Goal: Information Seeking & Learning: Learn about a topic

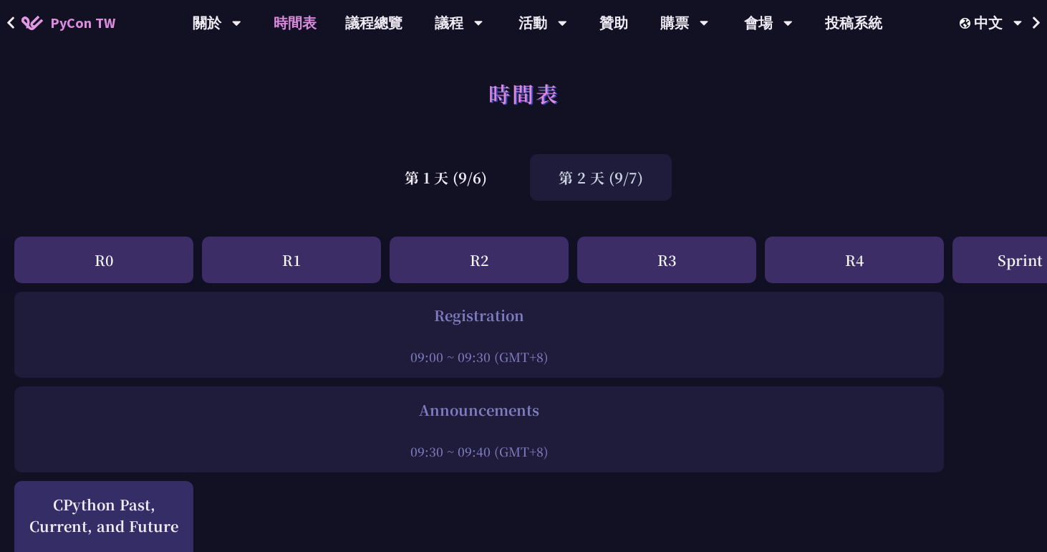
click at [574, 173] on div "第 2 天 (9/7)" at bounding box center [601, 177] width 142 height 47
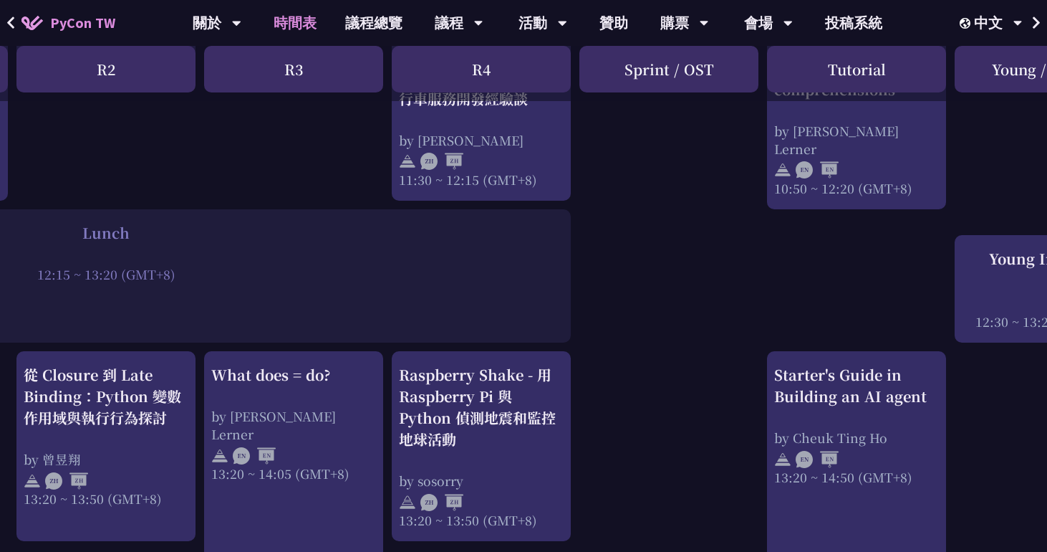
scroll to position [989, 474]
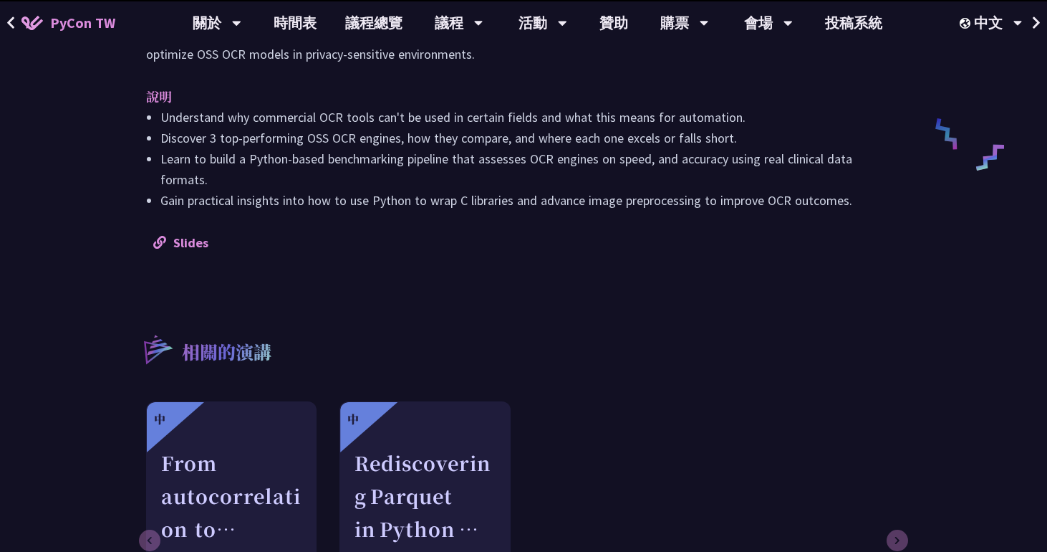
scroll to position [690, 0]
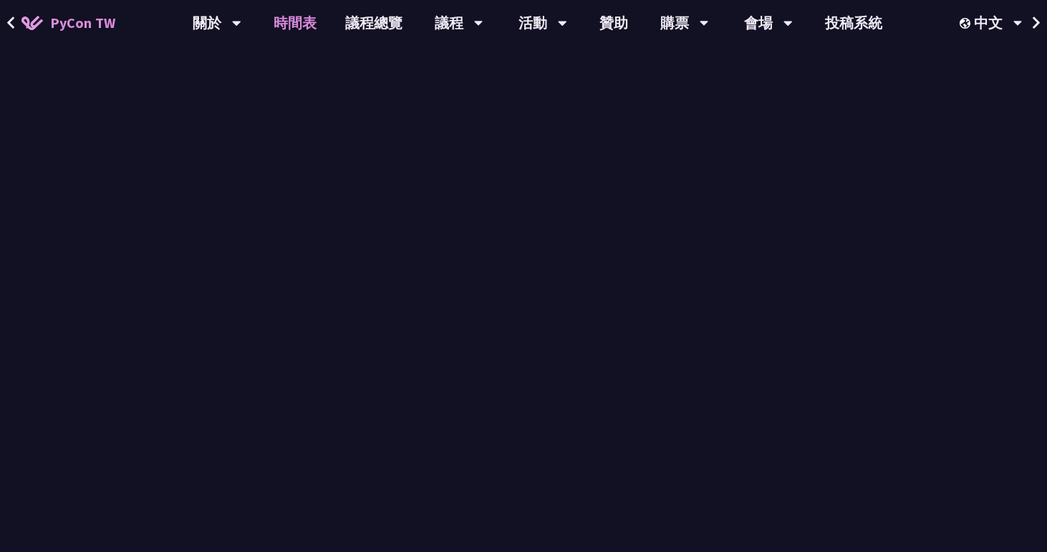
scroll to position [989, 0]
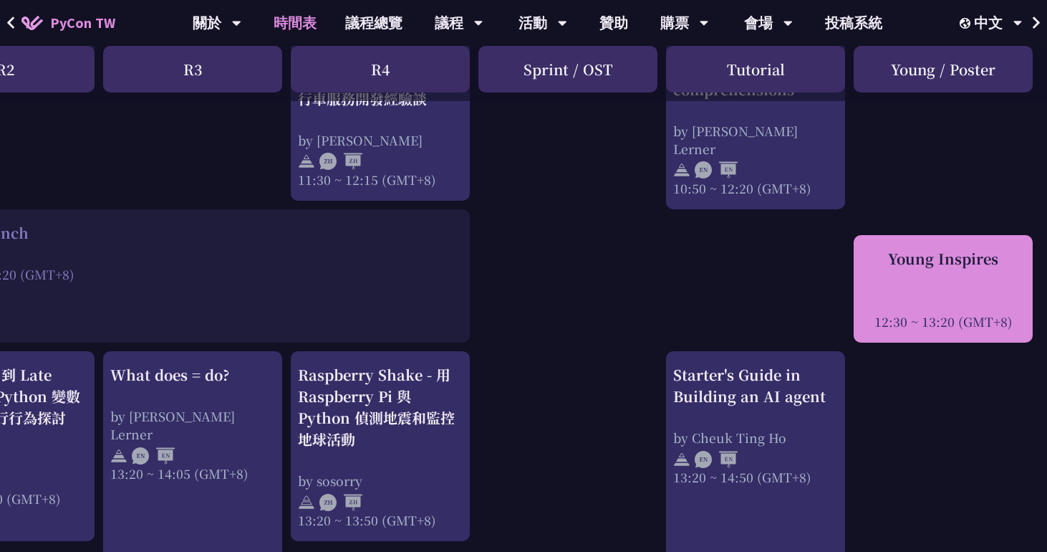
click at [883, 291] on div "Young Inspires 12:30 ~ 13:20 (GMT+8)" at bounding box center [943, 289] width 165 height 82
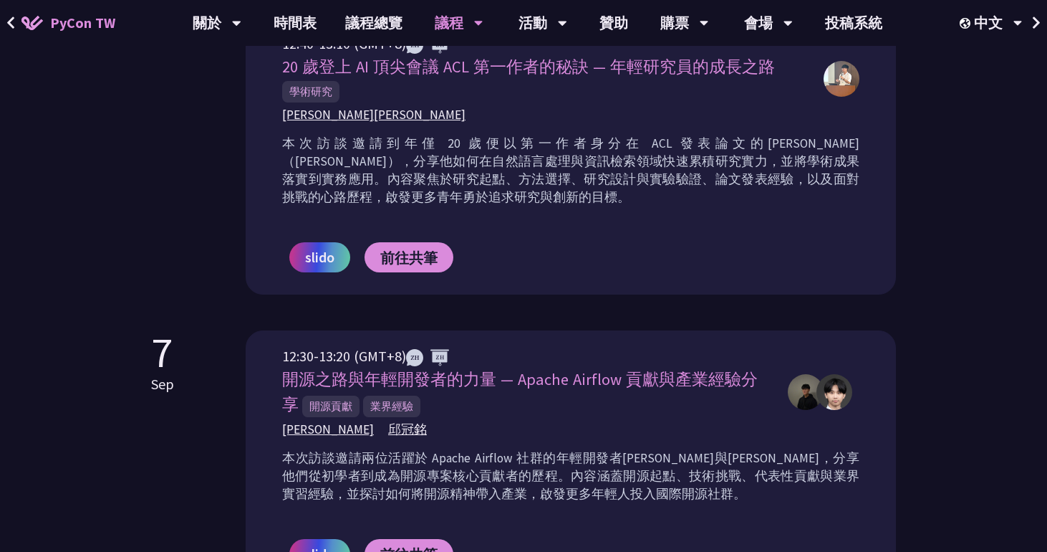
scroll to position [863, 0]
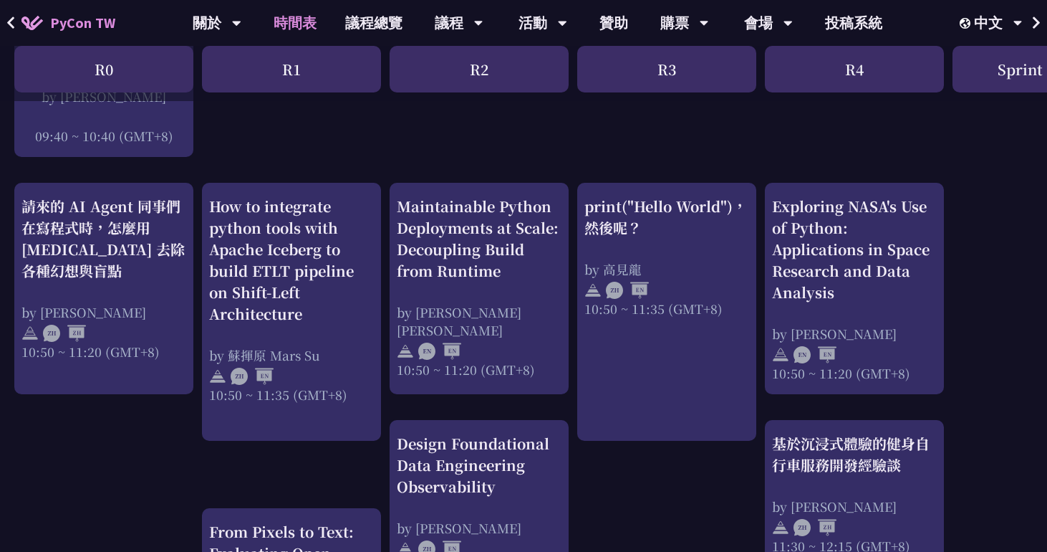
scroll to position [469, 0]
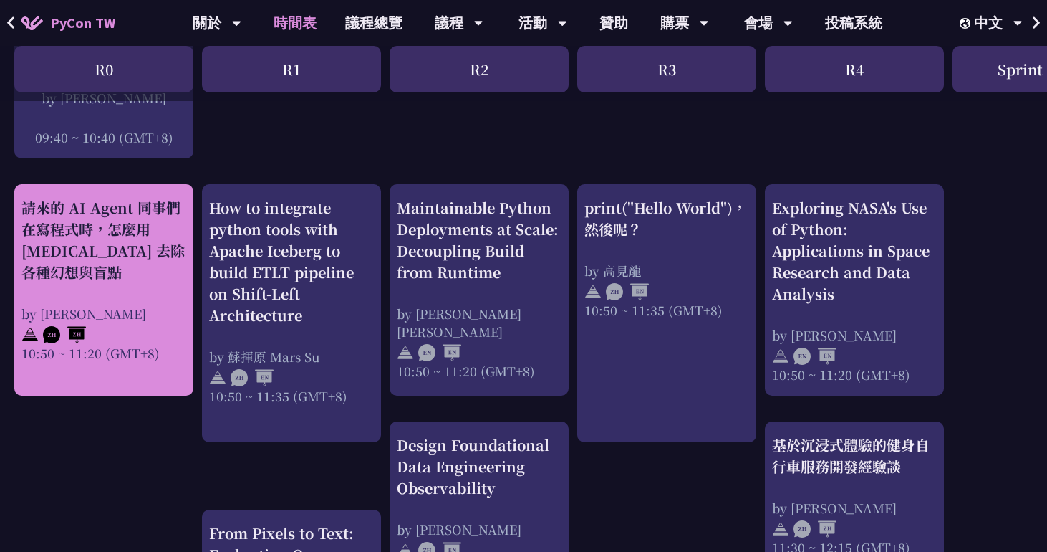
click at [142, 254] on div "請來的 AI Agent 同事們在寫程式時，怎麼用 [MEDICAL_DATA] 去除各種幻想與盲點" at bounding box center [103, 240] width 165 height 86
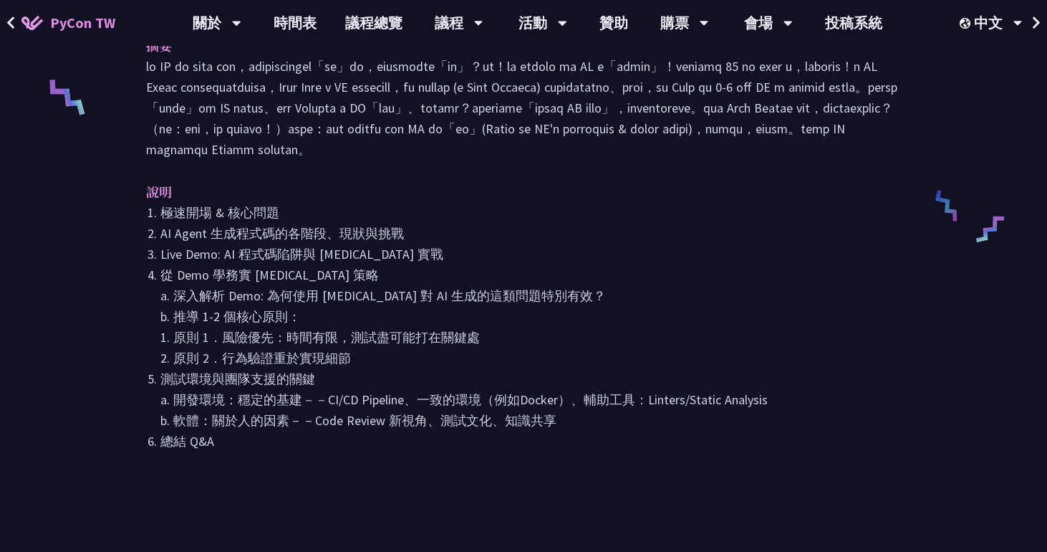
scroll to position [620, 0]
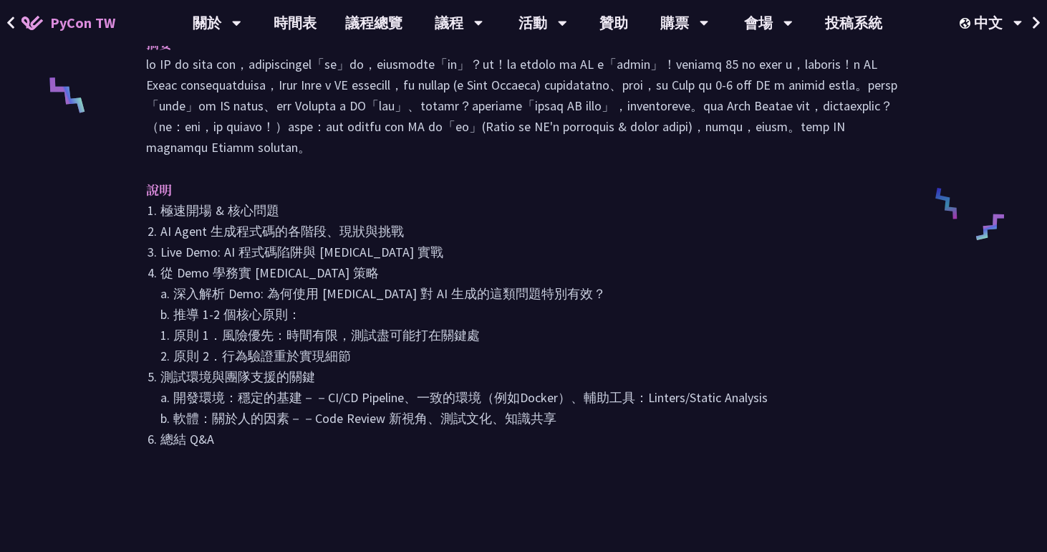
scroll to position [469, 0]
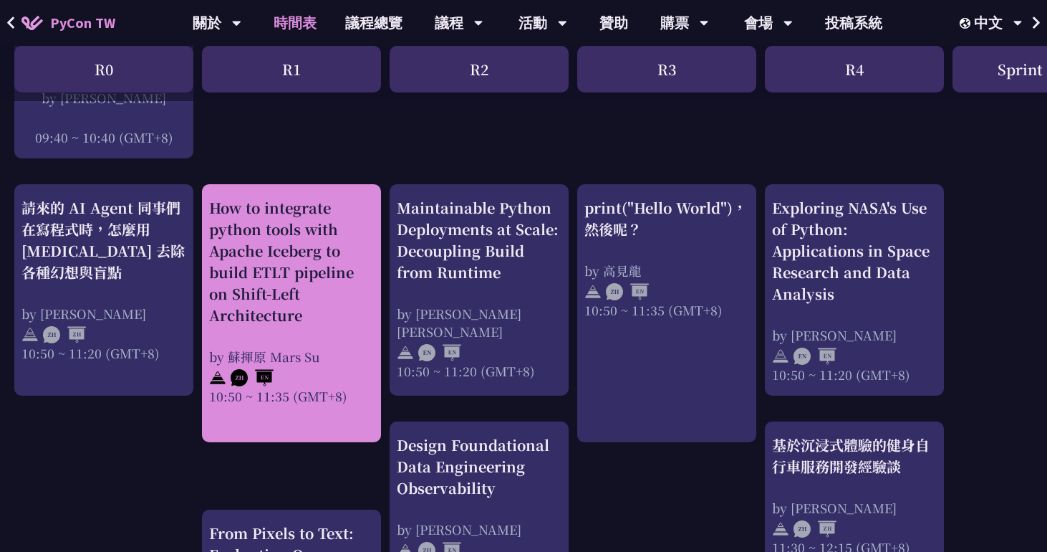
click at [369, 218] on div "How to integrate python tools with Apache Iceberg to build ETLT pipeline on Shi…" at bounding box center [291, 261] width 165 height 129
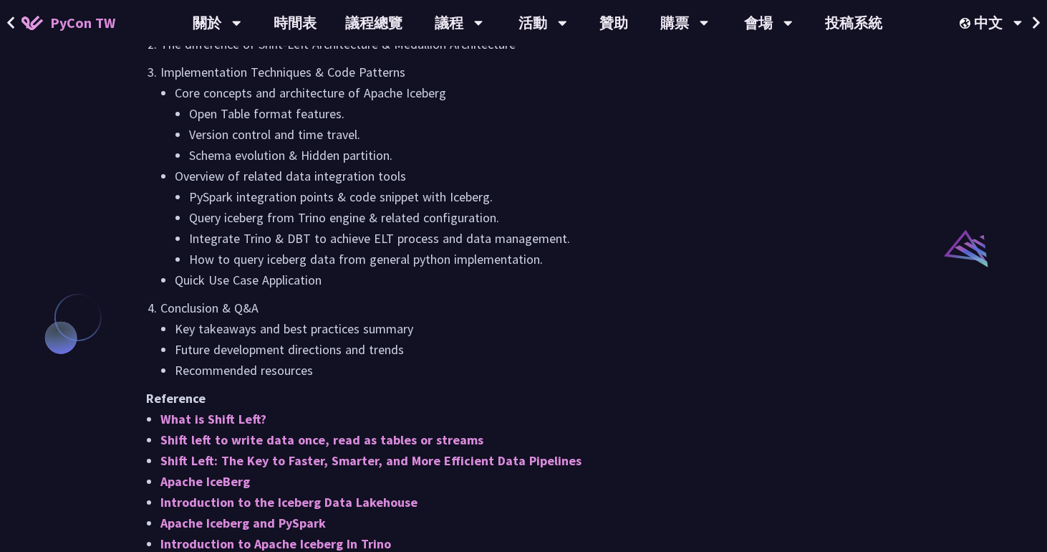
scroll to position [1027, 0]
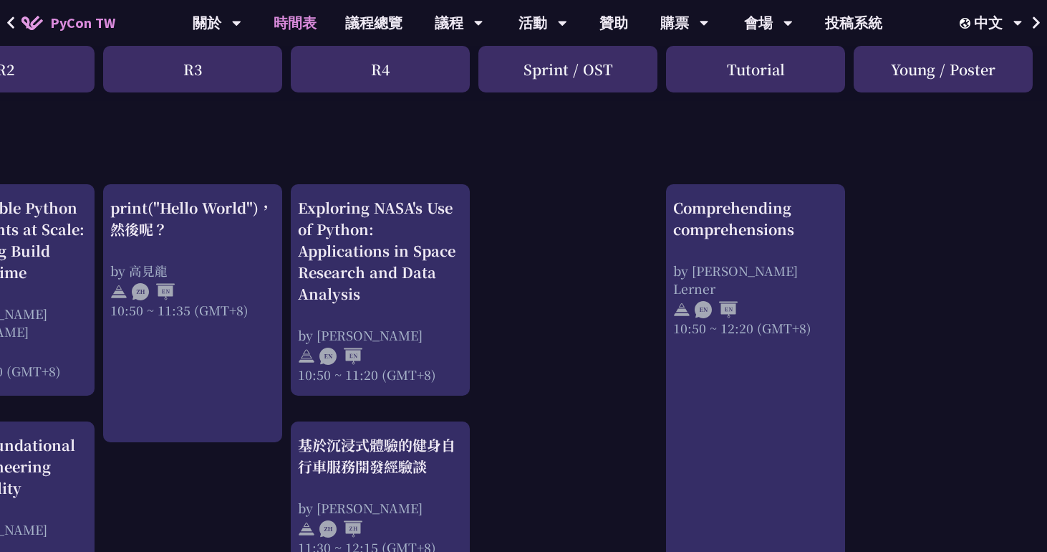
scroll to position [469, 0]
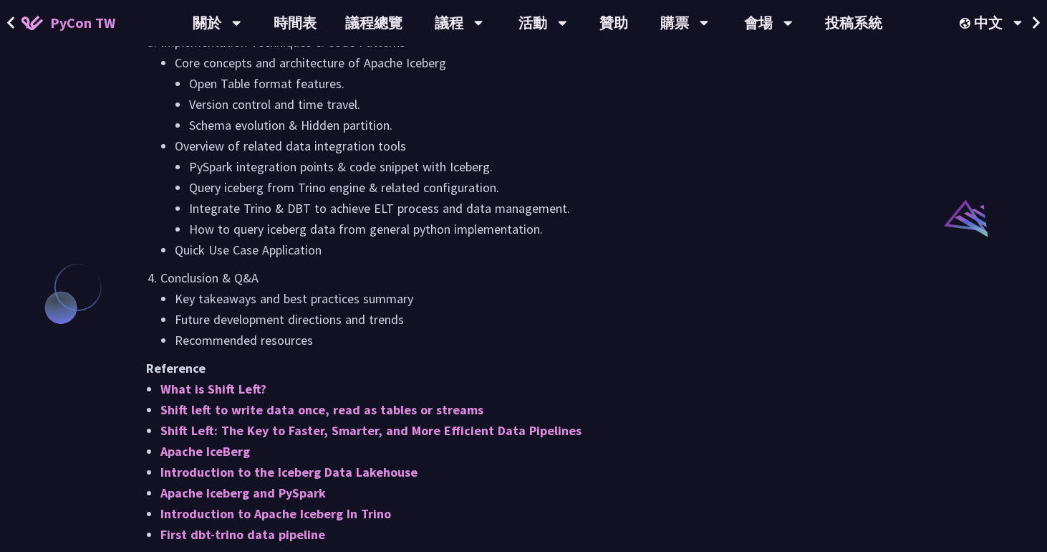
scroll to position [1059, 0]
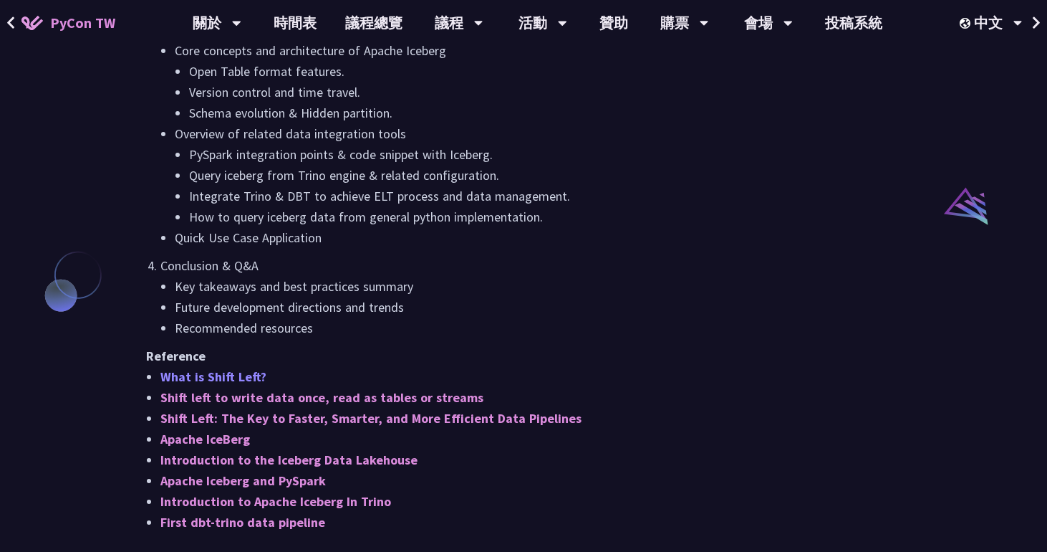
click at [228, 375] on link "What is Shift Left?" at bounding box center [213, 376] width 106 height 16
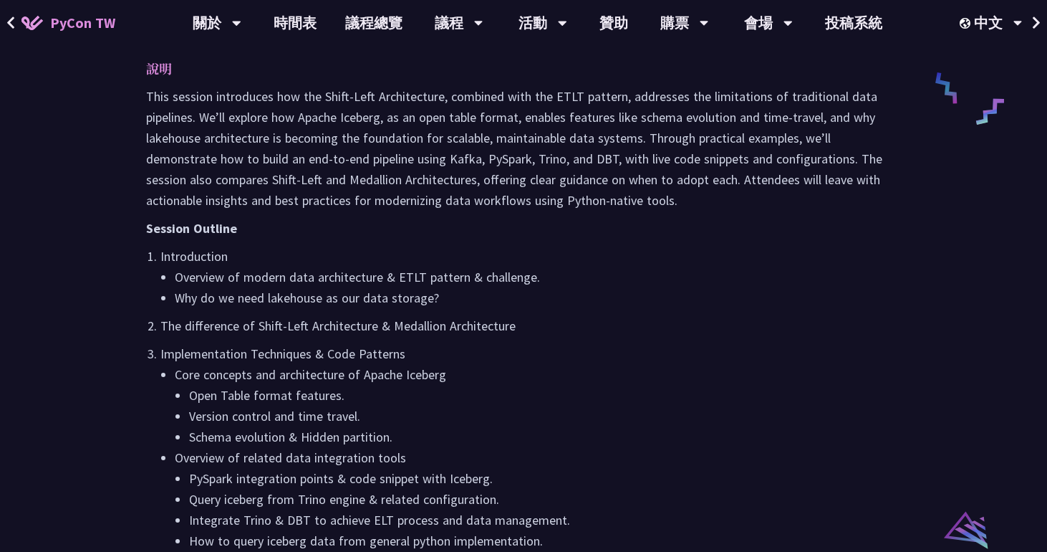
scroll to position [734, 0]
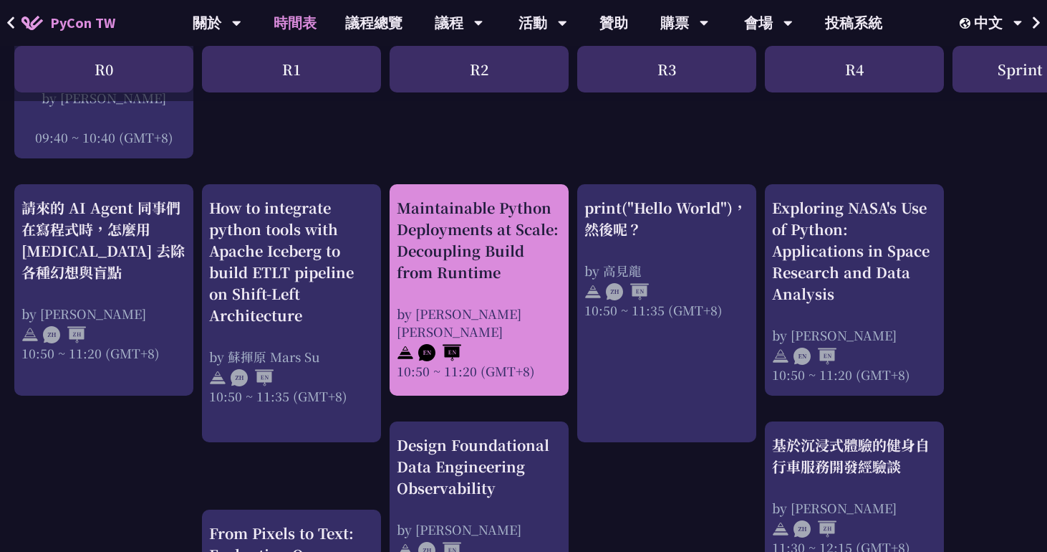
click at [430, 192] on div "Maintainable Python Deployments at Scale: Decoupling Build from Runtime by [PER…" at bounding box center [479, 289] width 179 height 211
click at [438, 237] on div "Maintainable Python Deployments at Scale: Decoupling Build from Runtime" at bounding box center [479, 240] width 165 height 86
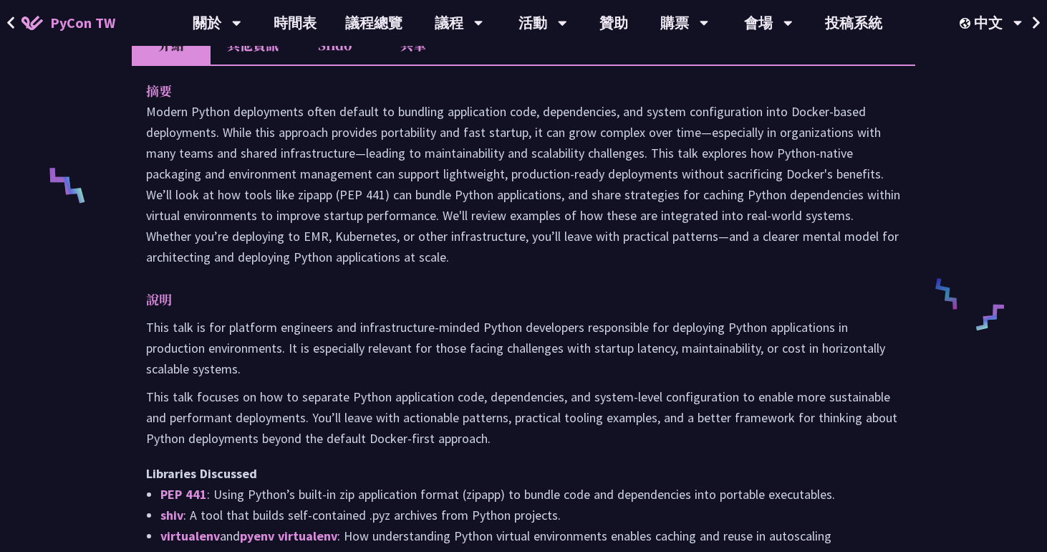
scroll to position [548, 0]
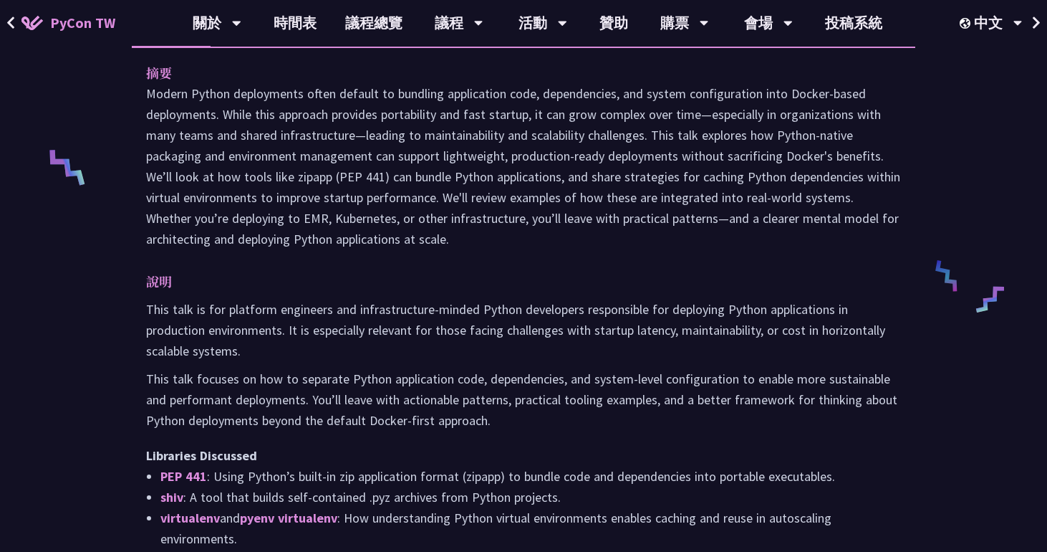
click at [450, 200] on p at bounding box center [523, 166] width 755 height 166
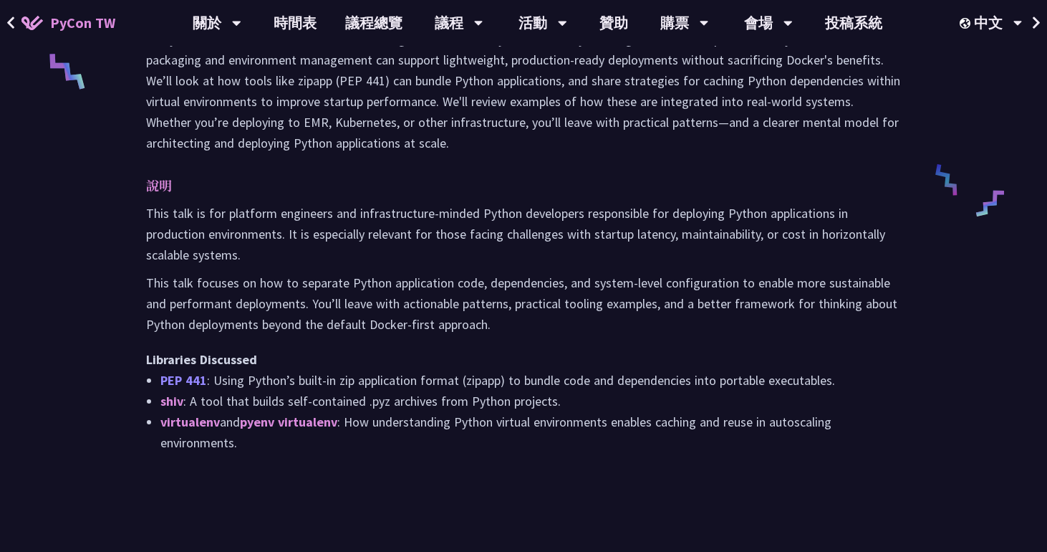
click at [180, 372] on link "PEP 441" at bounding box center [183, 380] width 47 height 16
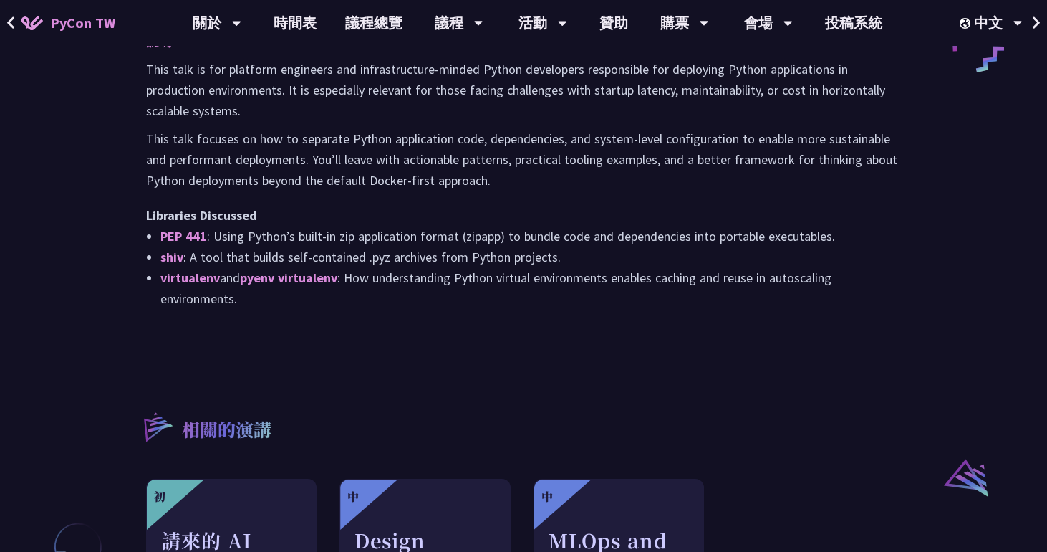
scroll to position [787, 0]
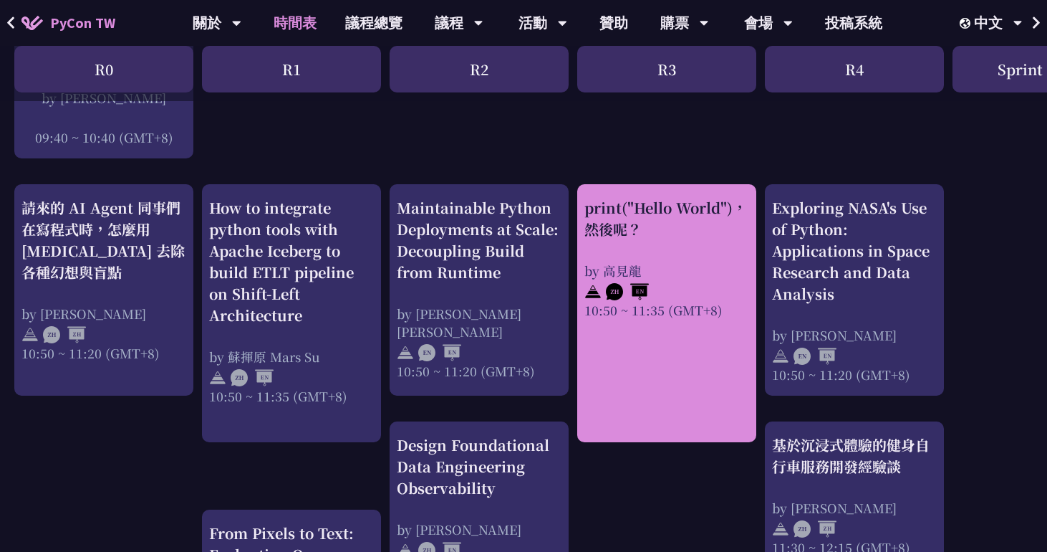
click at [639, 263] on div "by 高見龍" at bounding box center [666, 270] width 165 height 18
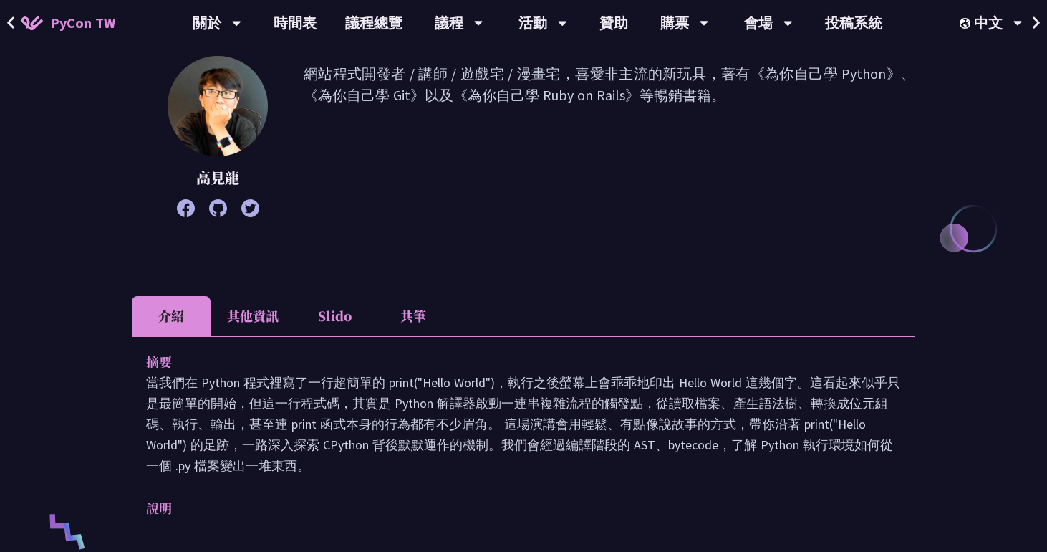
scroll to position [468, 0]
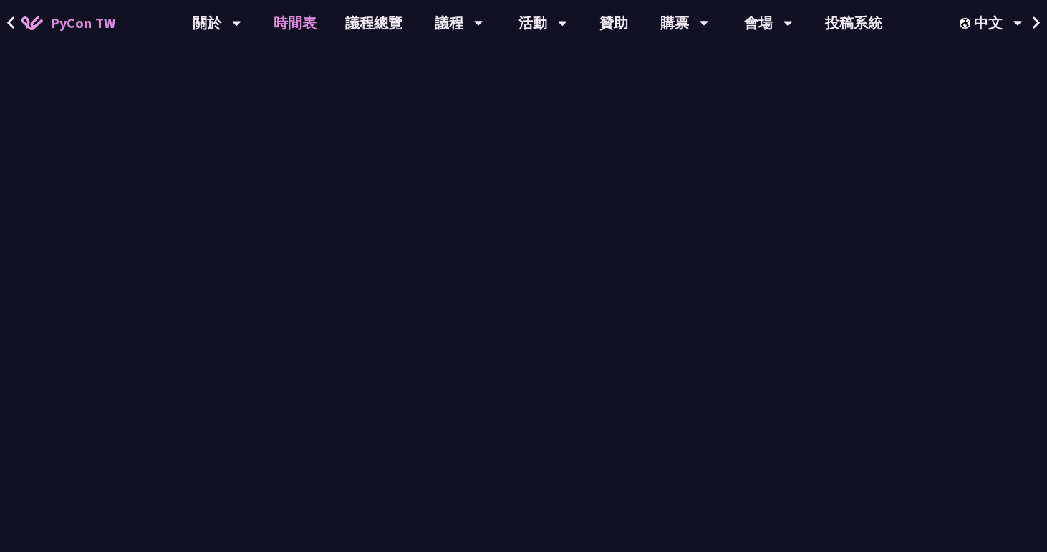
scroll to position [469, 0]
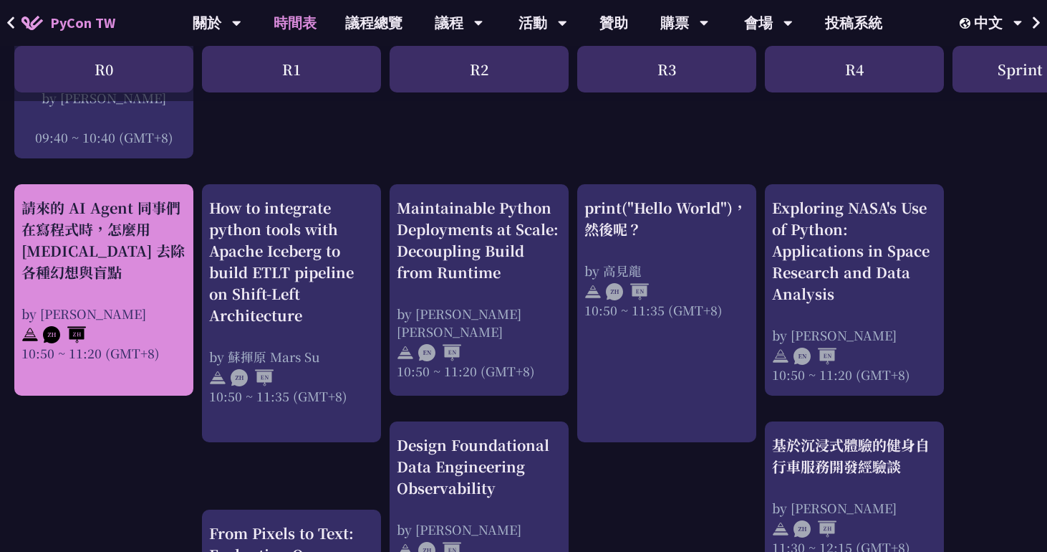
click at [95, 304] on div "by [PERSON_NAME]" at bounding box center [103, 313] width 165 height 18
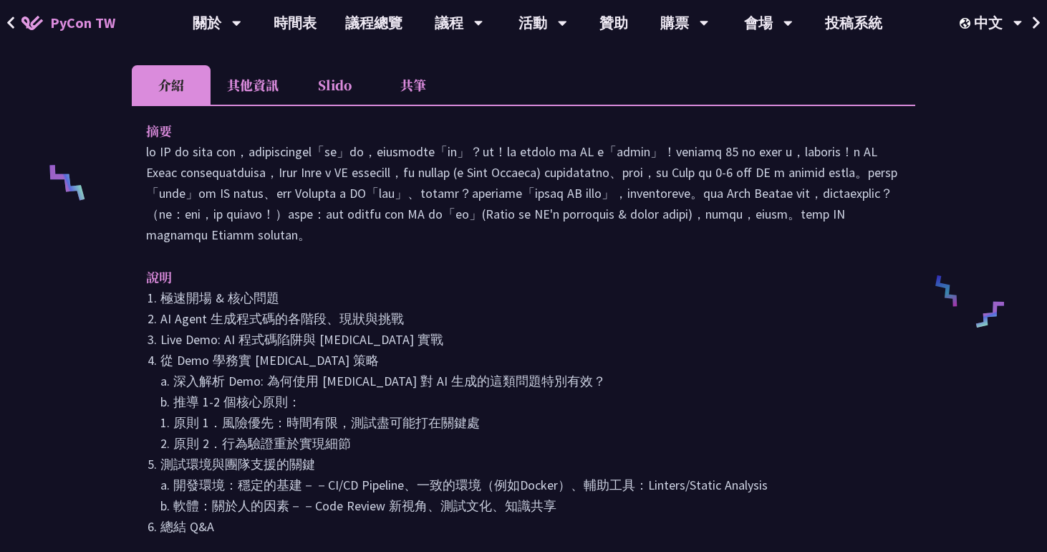
scroll to position [592, 0]
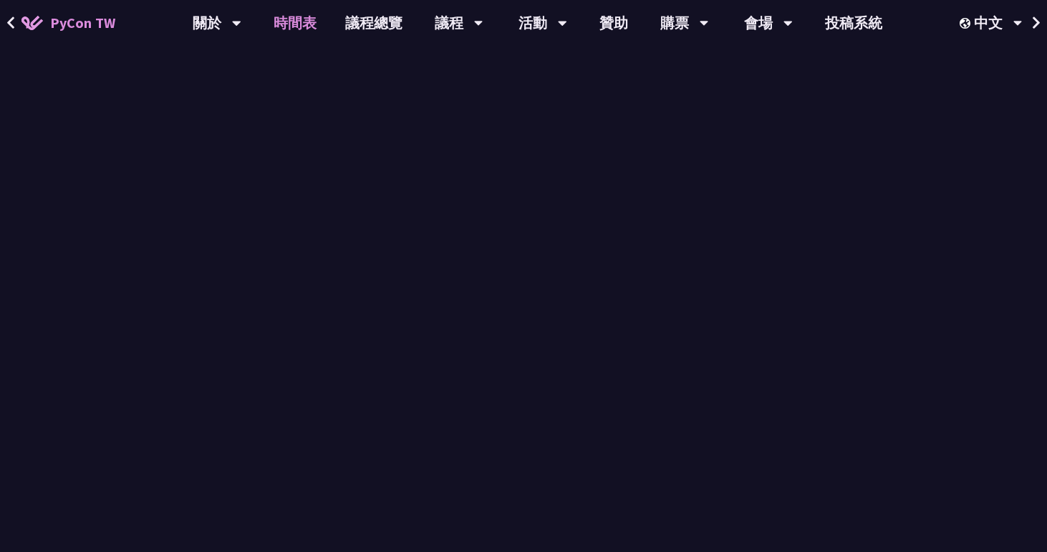
scroll to position [469, 0]
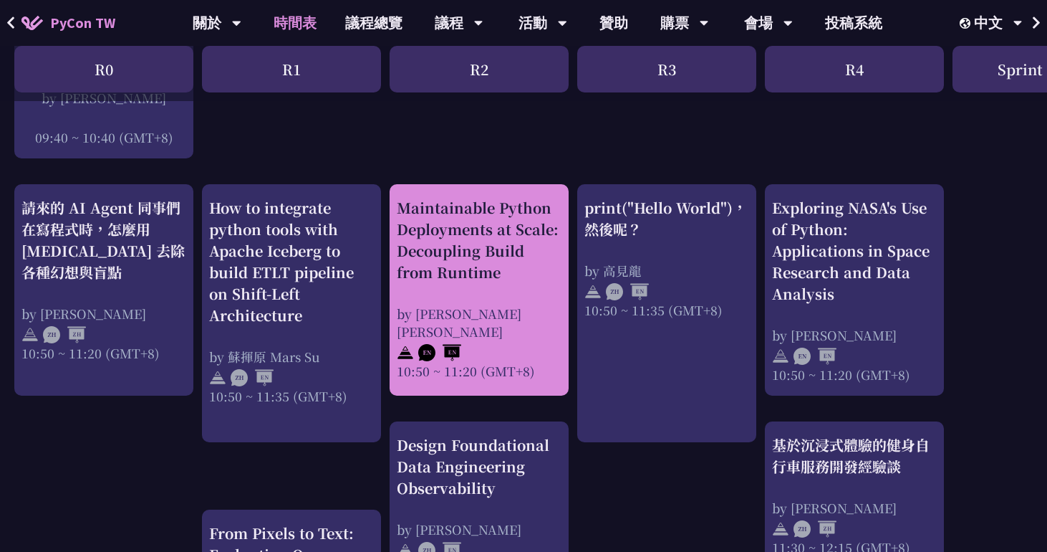
click at [483, 236] on div "Maintainable Python Deployments at Scale: Decoupling Build from Runtime" at bounding box center [479, 240] width 165 height 86
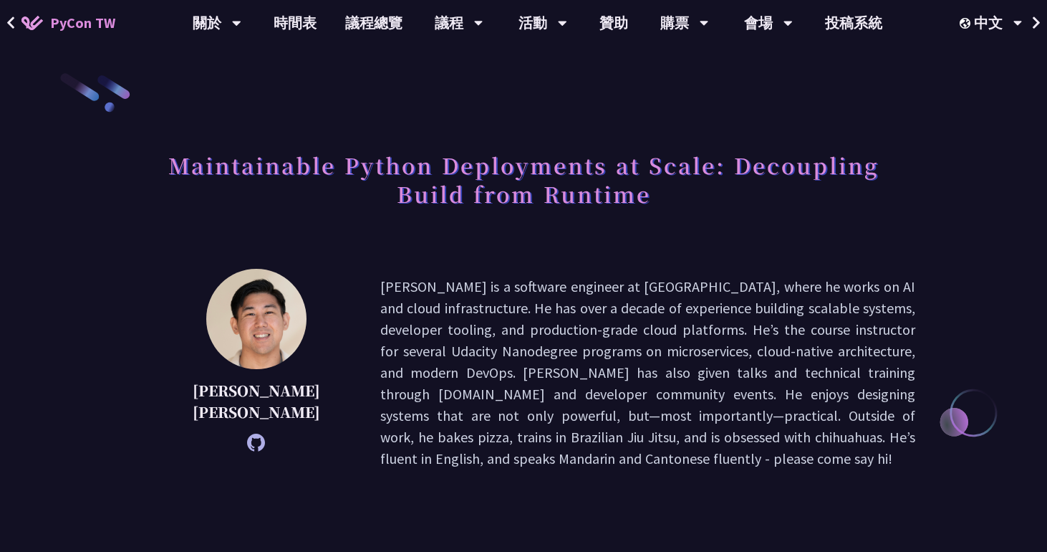
click at [247, 433] on icon at bounding box center [256, 442] width 18 height 18
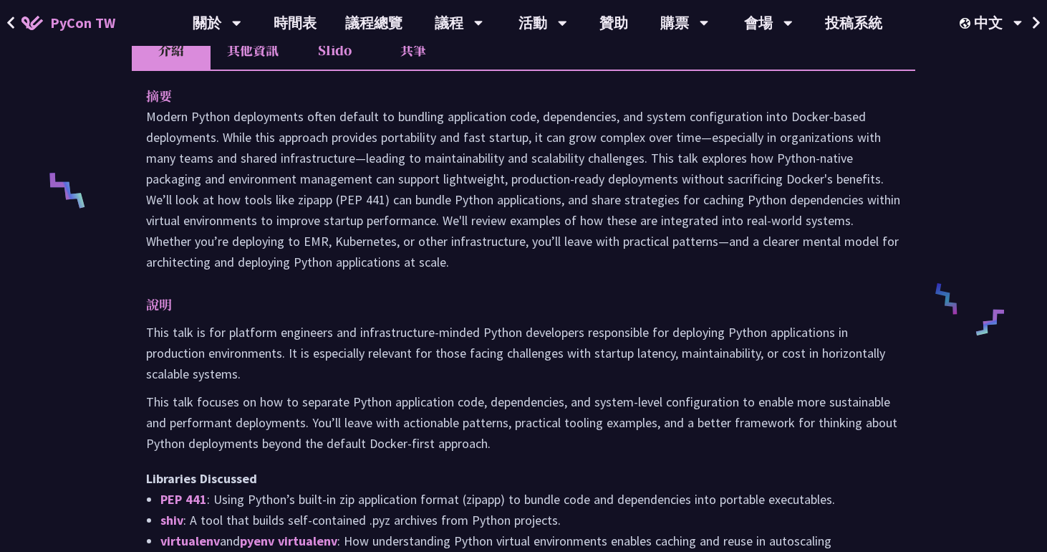
scroll to position [528, 0]
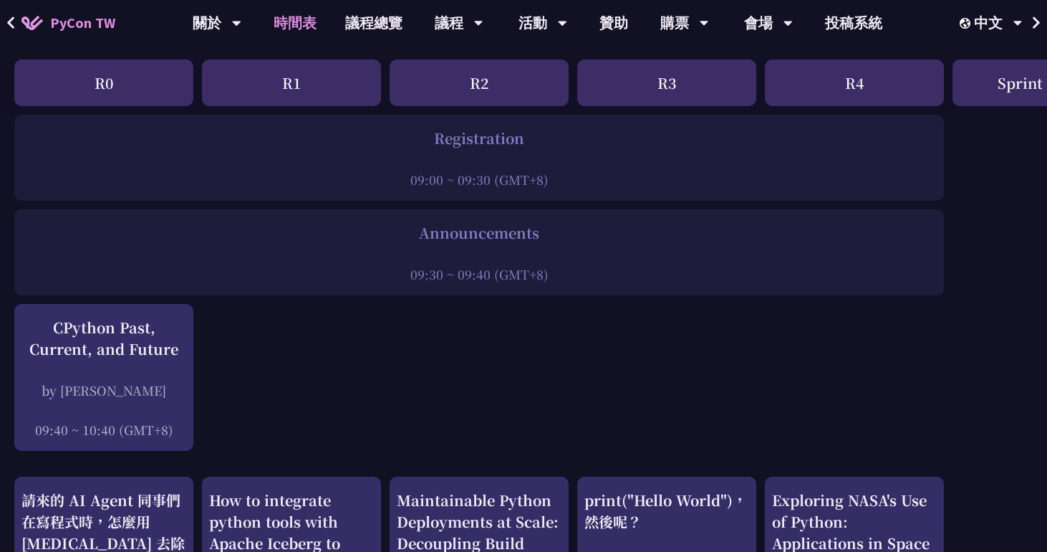
scroll to position [188, 0]
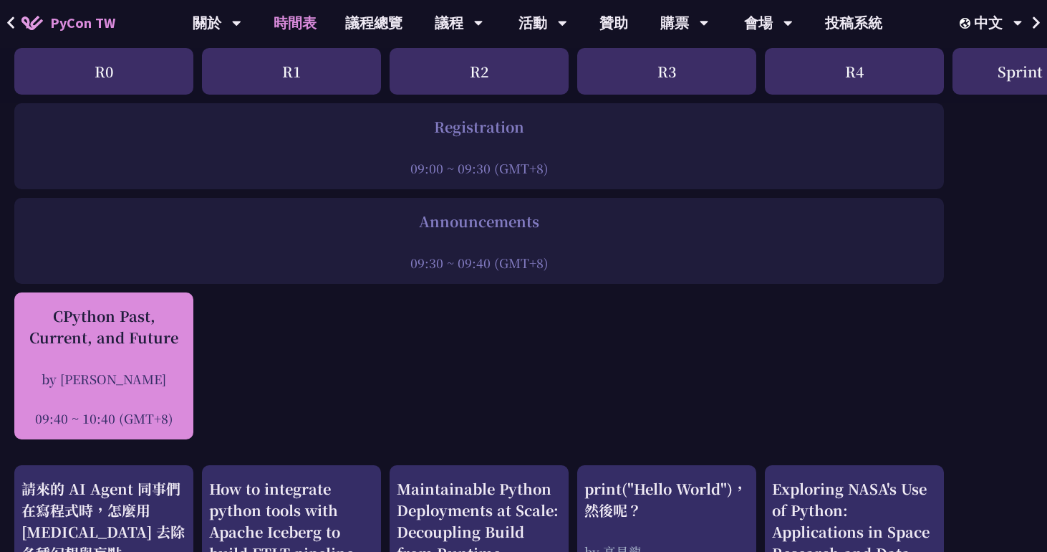
click at [116, 320] on div "CPython Past, Current, and Future" at bounding box center [103, 326] width 165 height 43
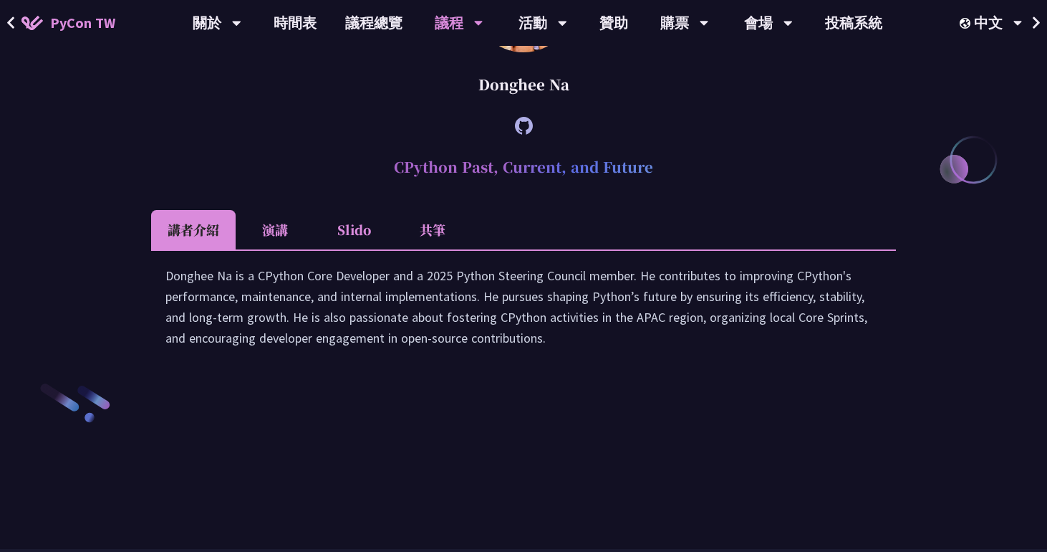
scroll to position [1942, 0]
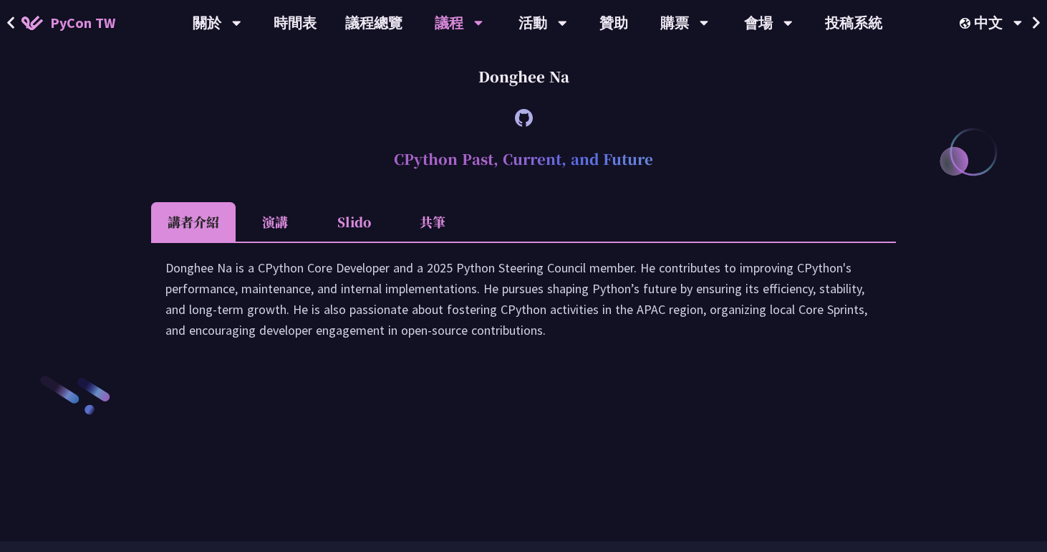
click at [338, 241] on li "Slido" at bounding box center [353, 221] width 79 height 39
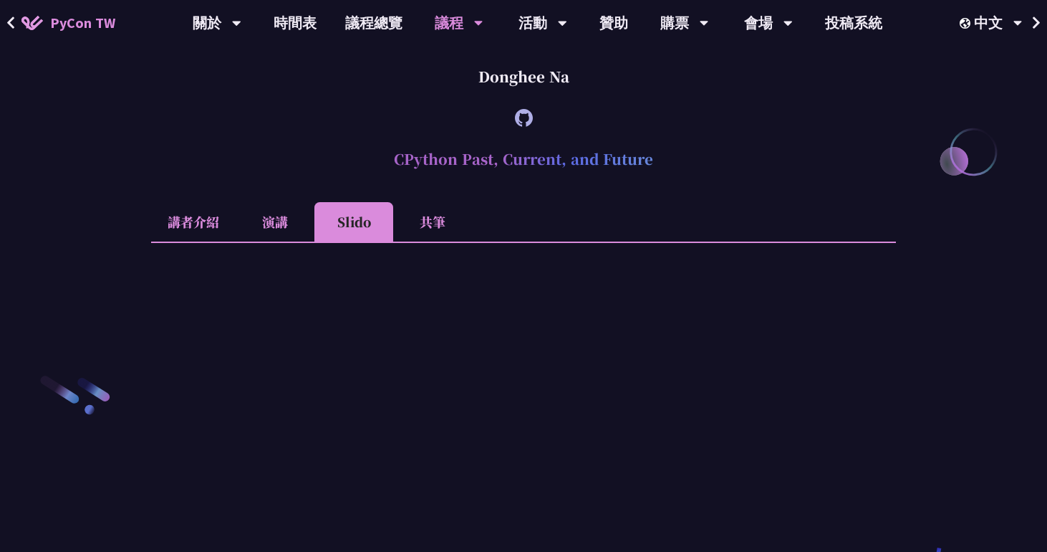
click at [418, 241] on li "共筆" at bounding box center [432, 221] width 79 height 39
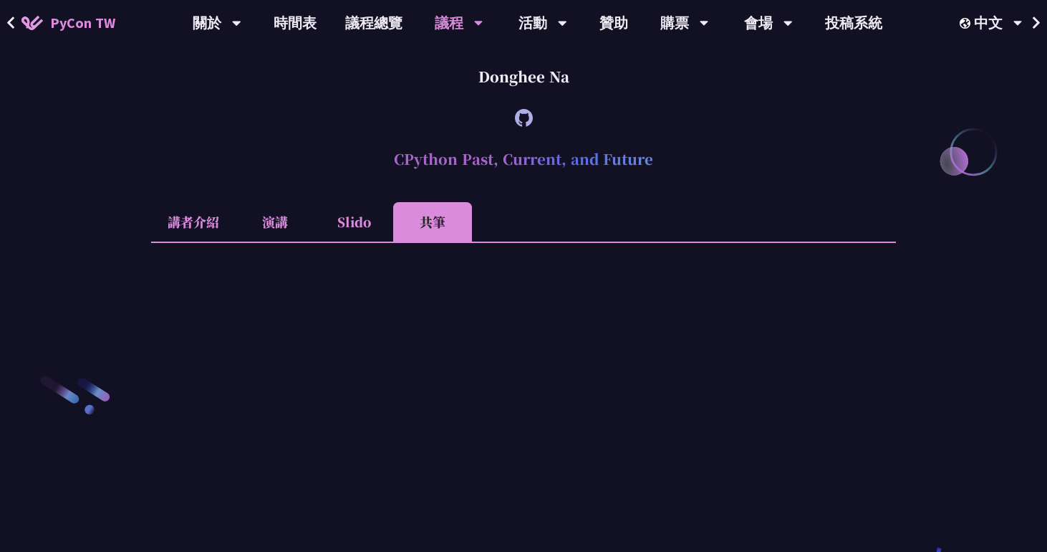
scroll to position [2041, 0]
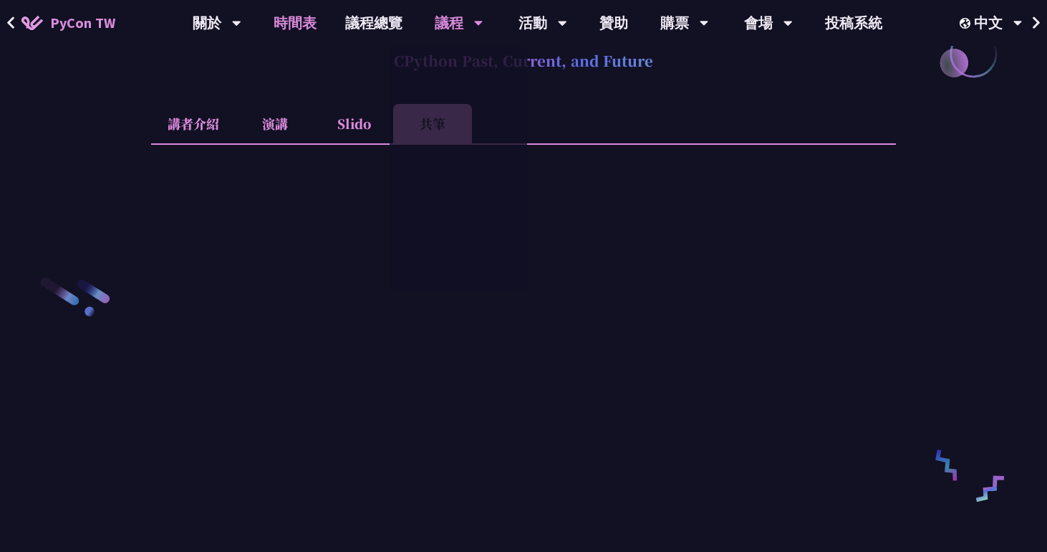
click at [299, 23] on link "時間表" at bounding box center [295, 23] width 72 height 46
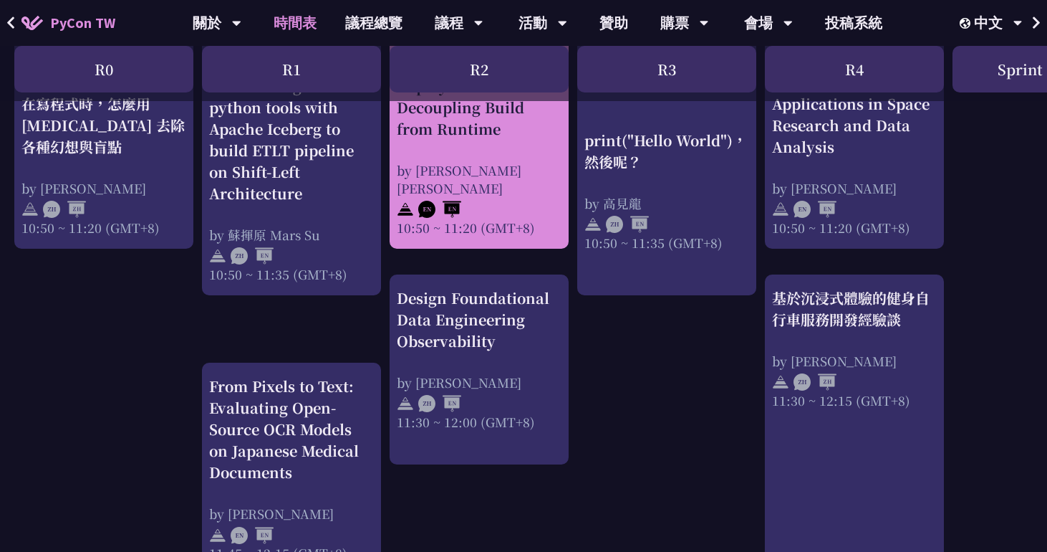
scroll to position [617, 0]
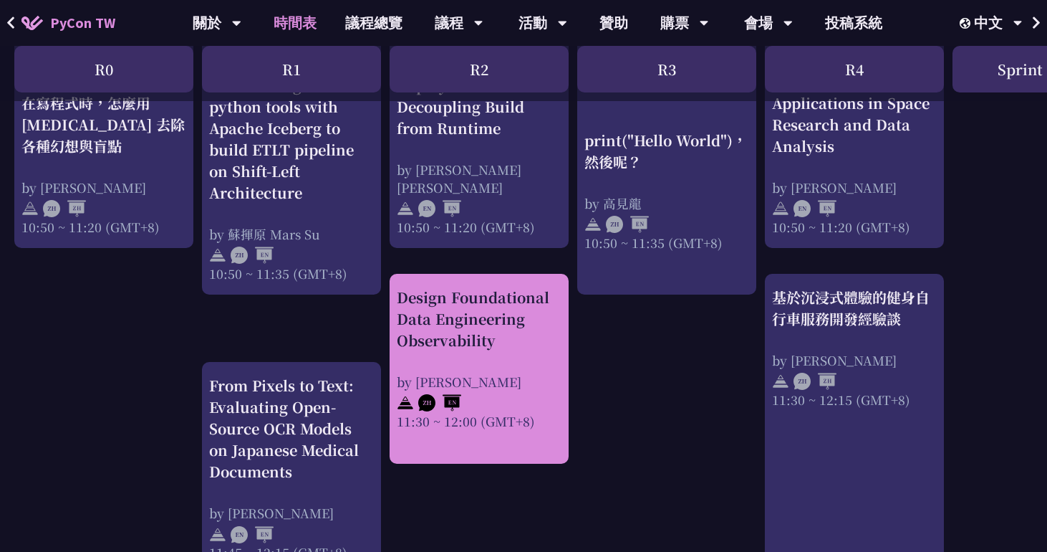
click at [458, 327] on div "Design Foundational Data Engineering Observability" at bounding box center [479, 318] width 165 height 64
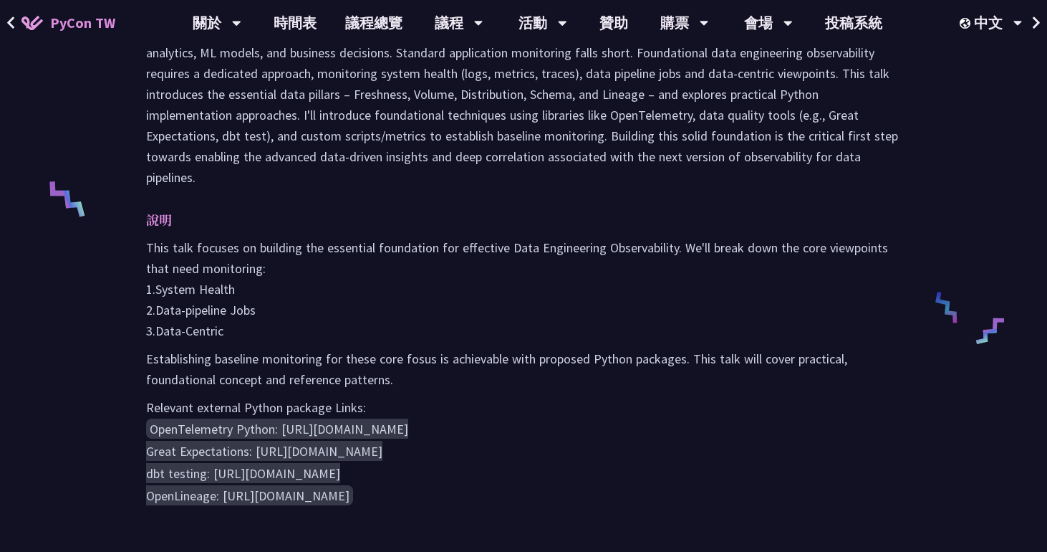
scroll to position [516, 0]
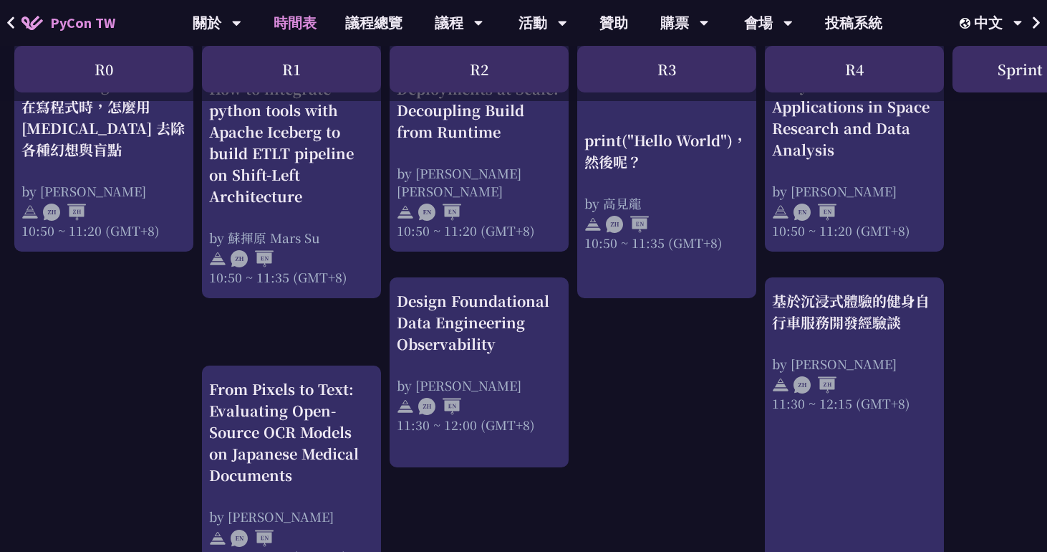
scroll to position [614, 0]
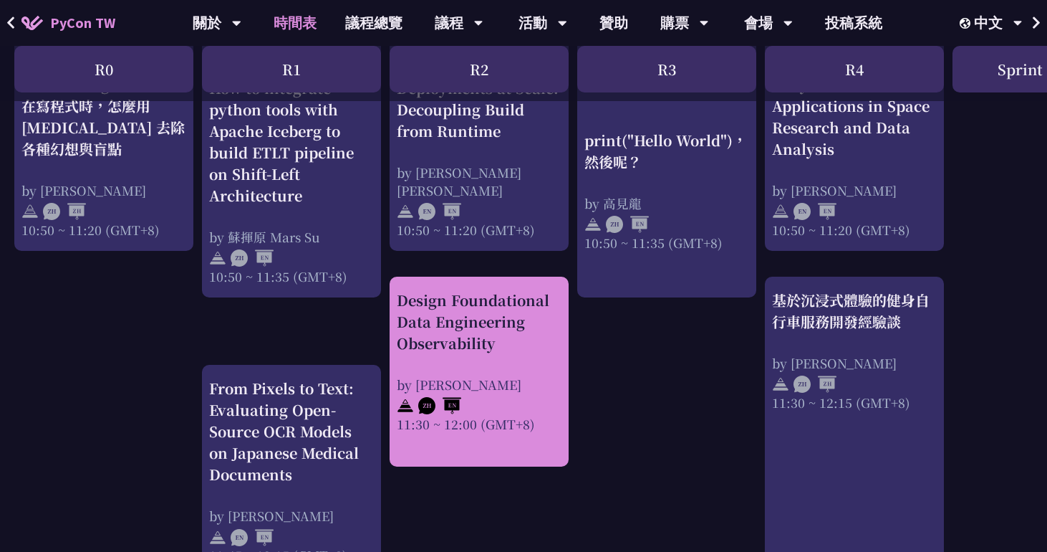
click at [478, 344] on div "Design Foundational Data Engineering Observability" at bounding box center [479, 321] width 165 height 64
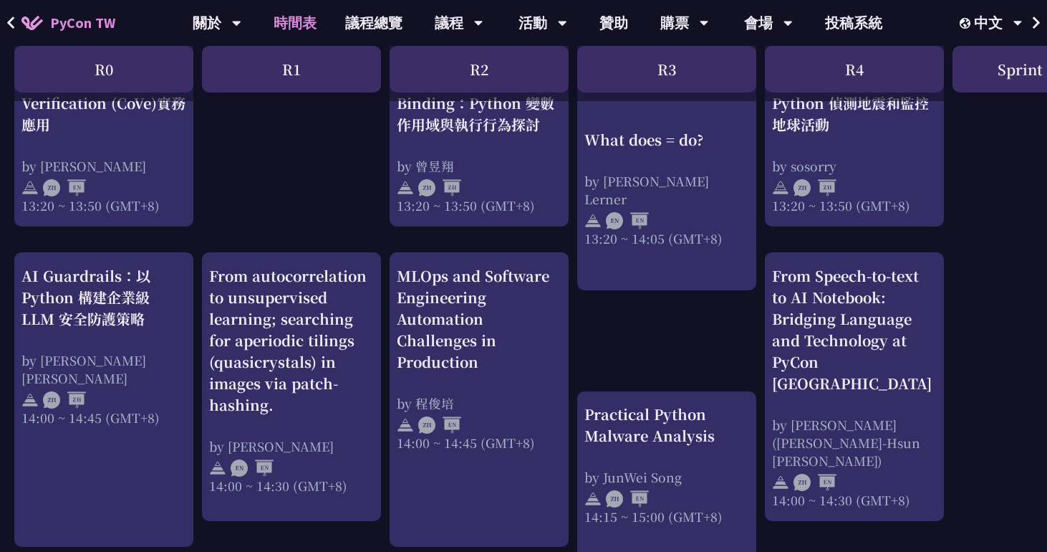
scroll to position [1304, 0]
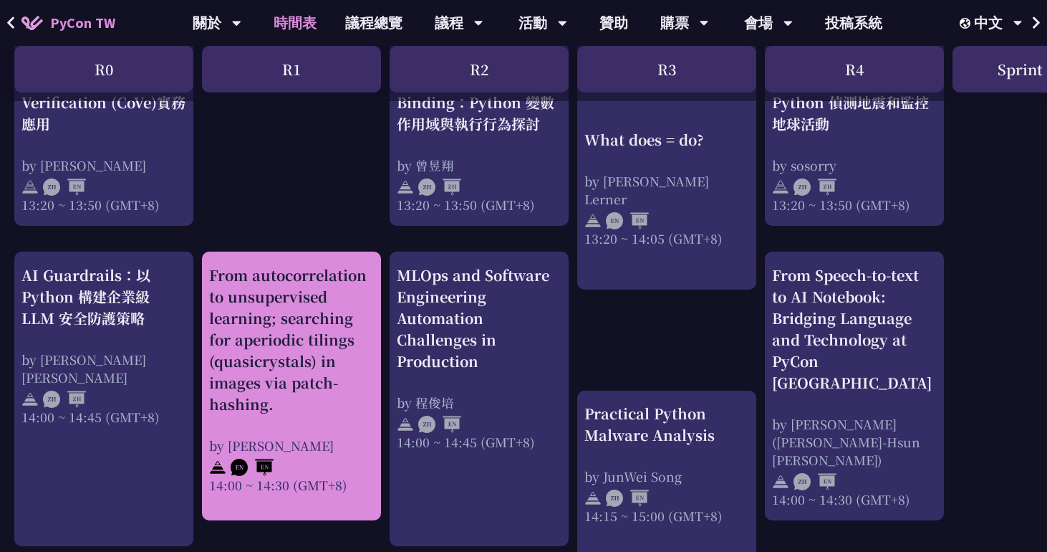
click at [284, 377] on div "From autocorrelation to unsupervised learning; searching for aperiodic tilings …" at bounding box center [291, 339] width 165 height 150
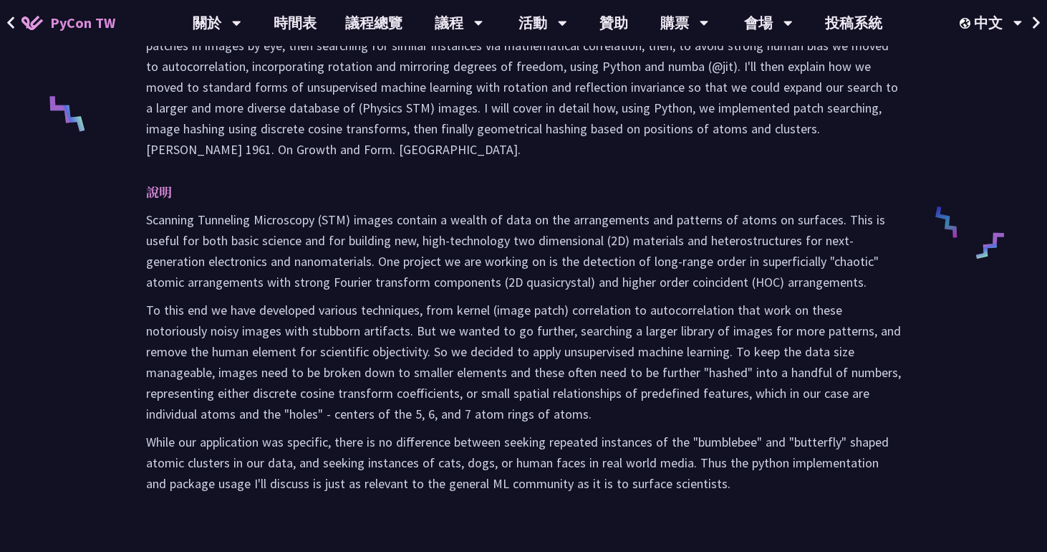
scroll to position [602, 0]
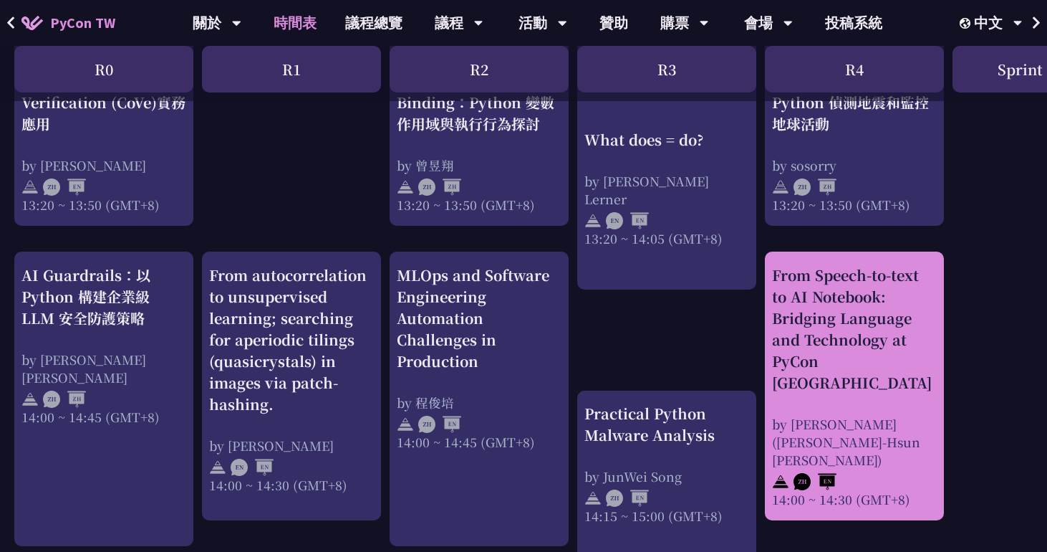
click at [837, 347] on div "From Speech-to-text to AI Notebook: Bridging Language and Technology at PyCon […" at bounding box center [854, 328] width 165 height 129
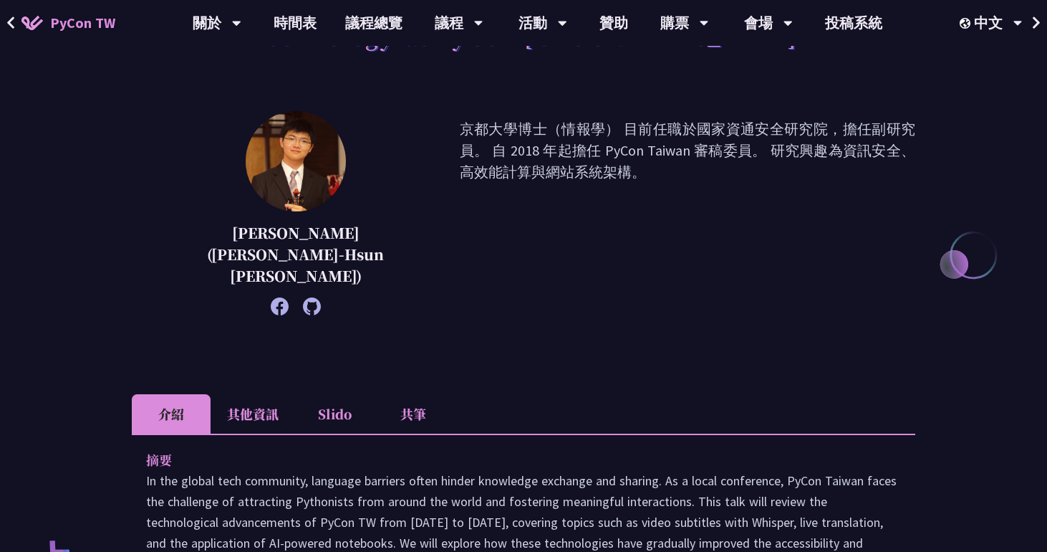
scroll to position [313, 0]
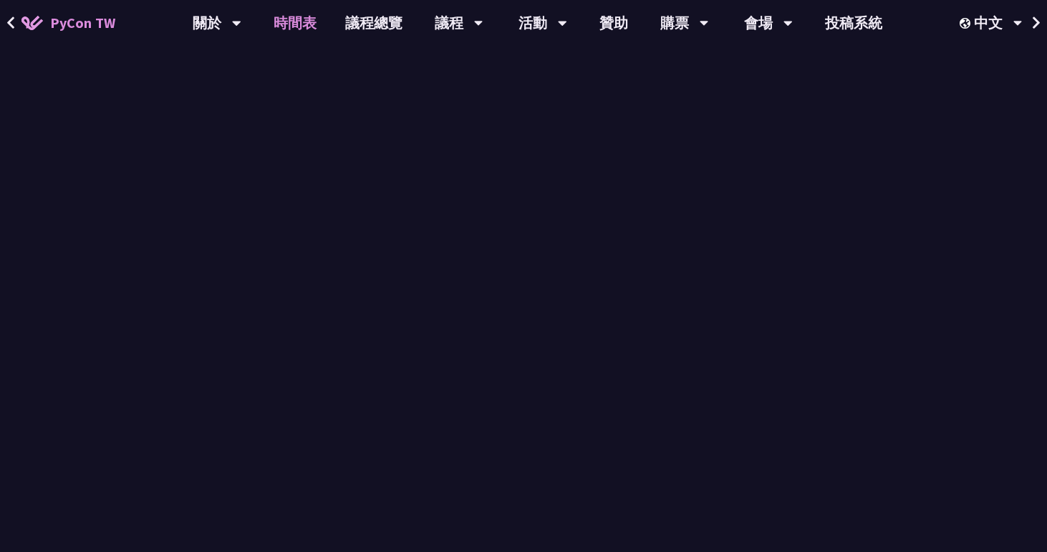
scroll to position [1304, 0]
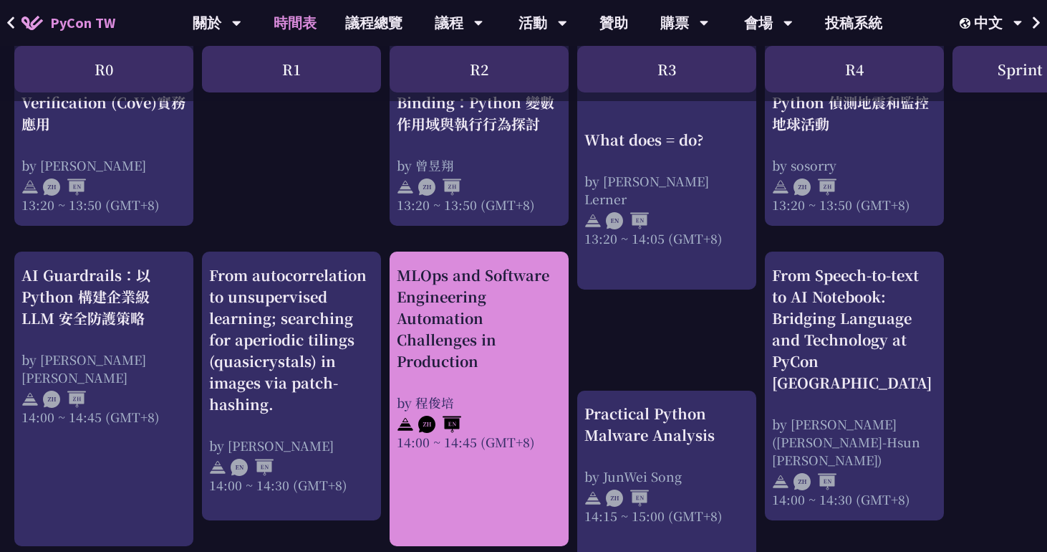
click at [517, 342] on div "MLOps and Software Engineering Automation Challenges in Production" at bounding box center [479, 317] width 165 height 107
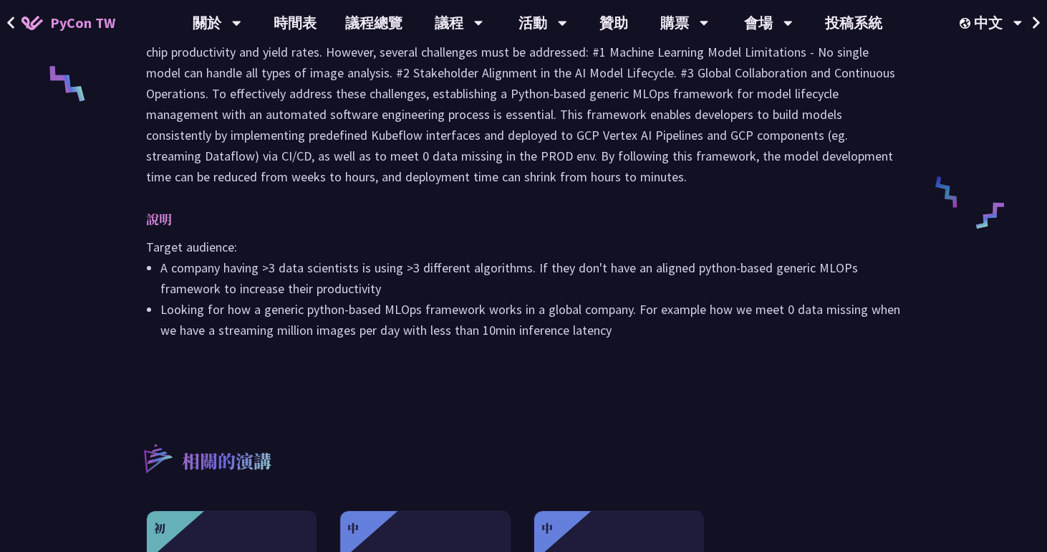
scroll to position [705, 0]
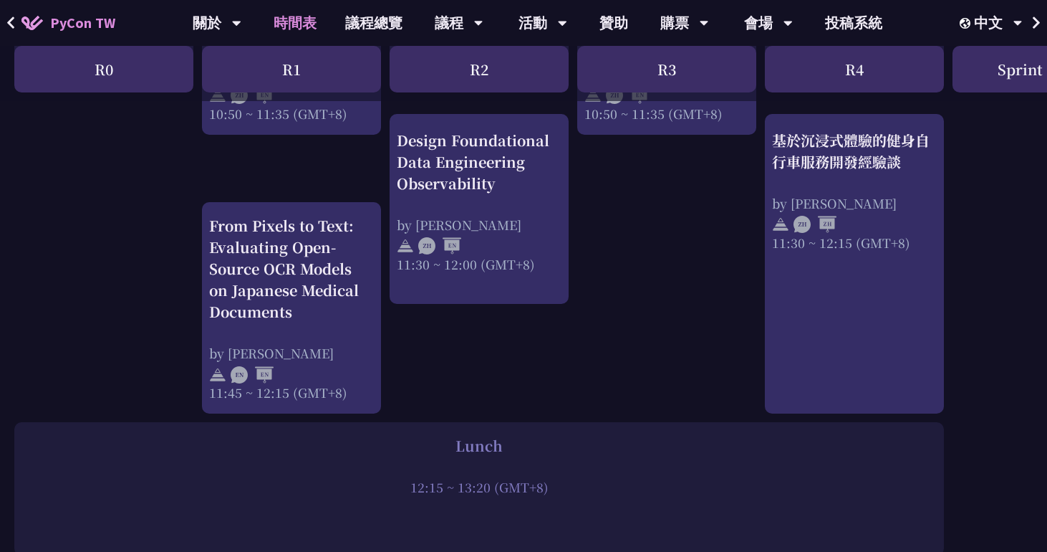
scroll to position [740, 0]
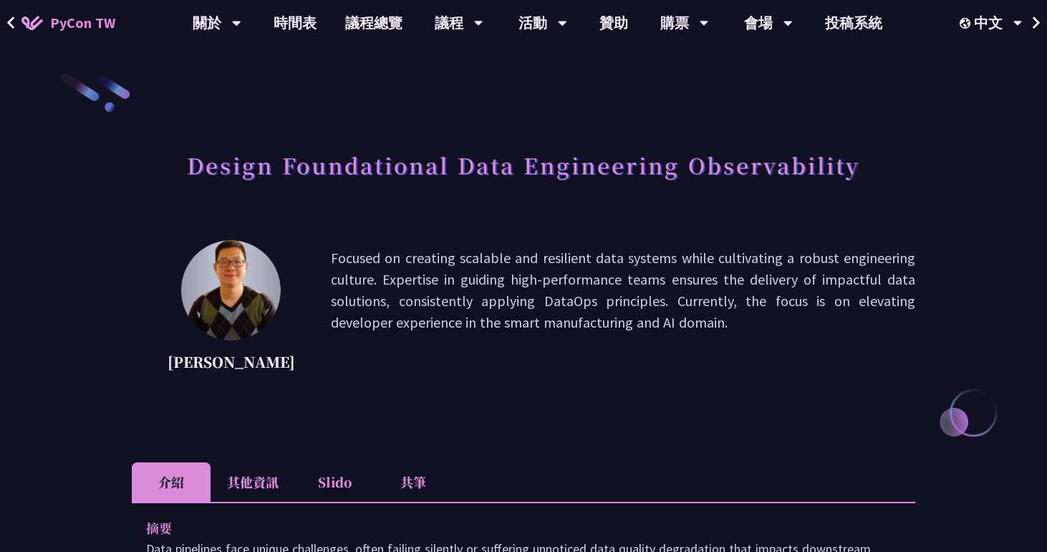
click at [247, 475] on li "其他資訊" at bounding box center [253, 481] width 85 height 39
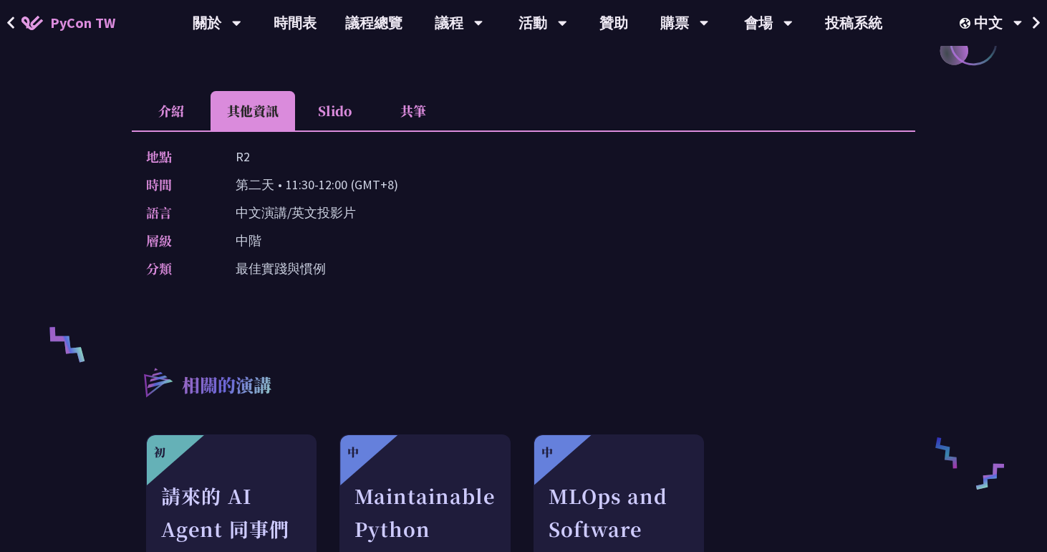
scroll to position [346, 0]
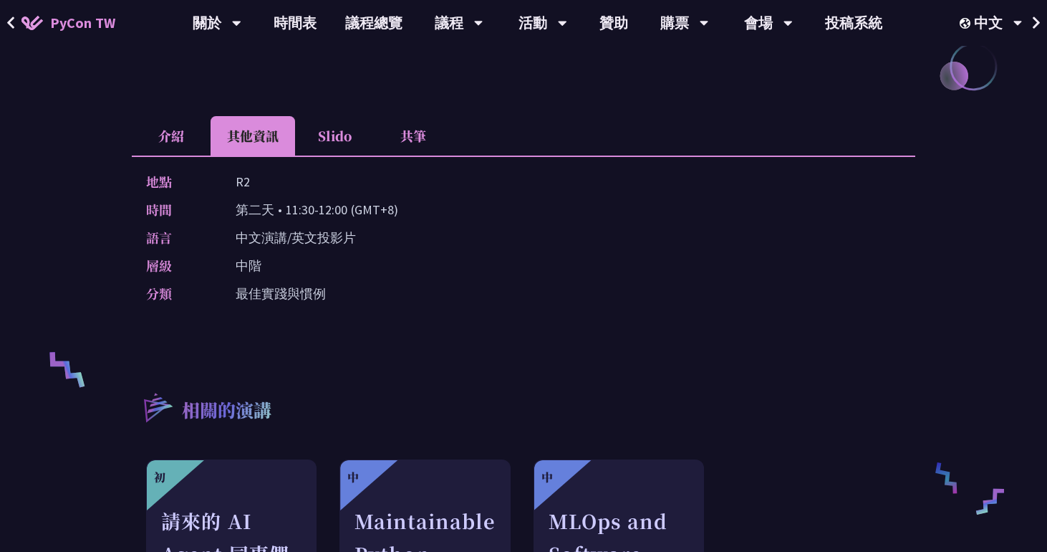
click at [158, 137] on li "介紹" at bounding box center [171, 135] width 79 height 39
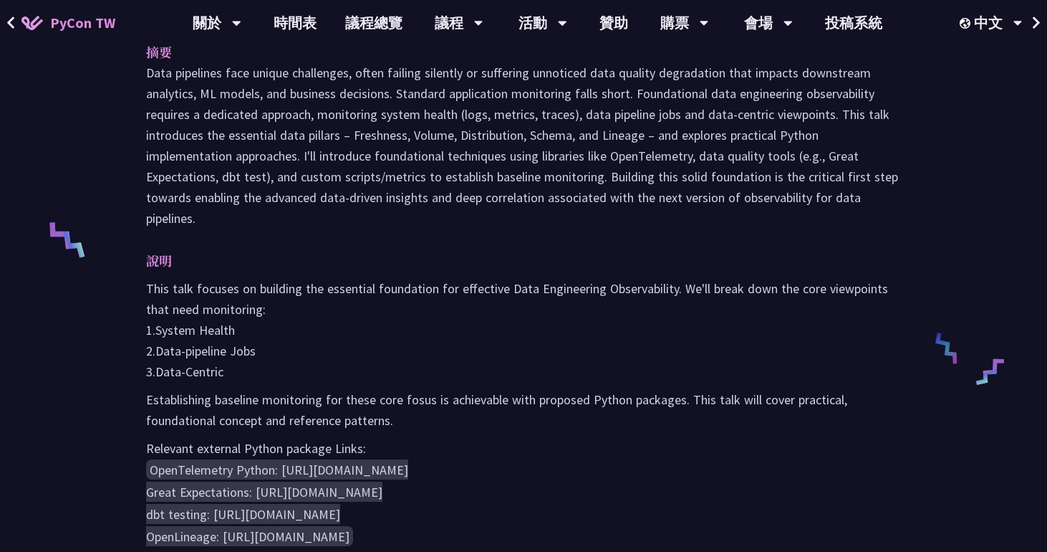
scroll to position [477, 0]
click at [294, 228] on div "摘要 說明 This talk focuses on building the essential foundation for effective Data…" at bounding box center [524, 313] width 784 height 578
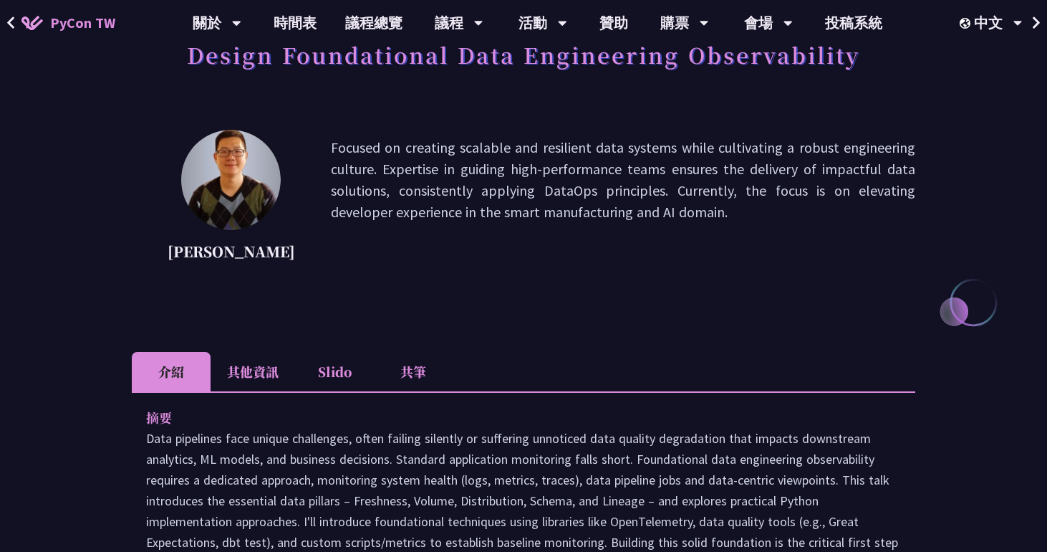
scroll to position [110, 0]
click at [408, 374] on li "共筆" at bounding box center [413, 371] width 79 height 39
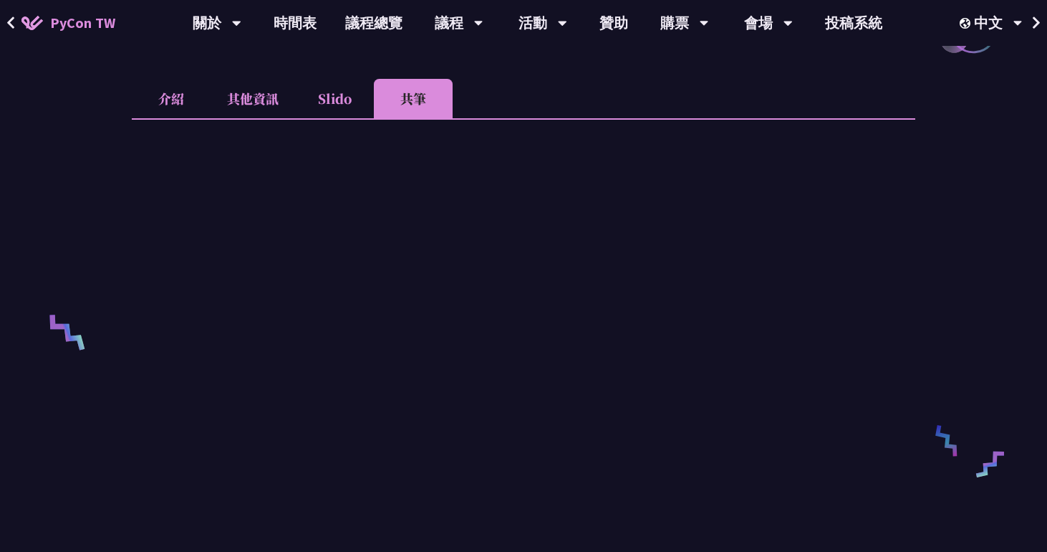
scroll to position [387, 0]
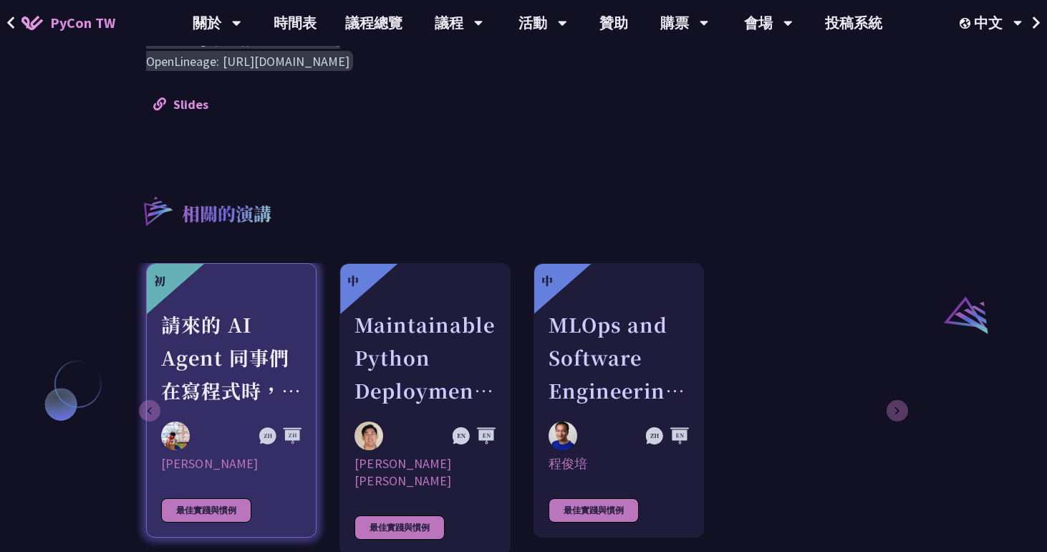
scroll to position [661, 0]
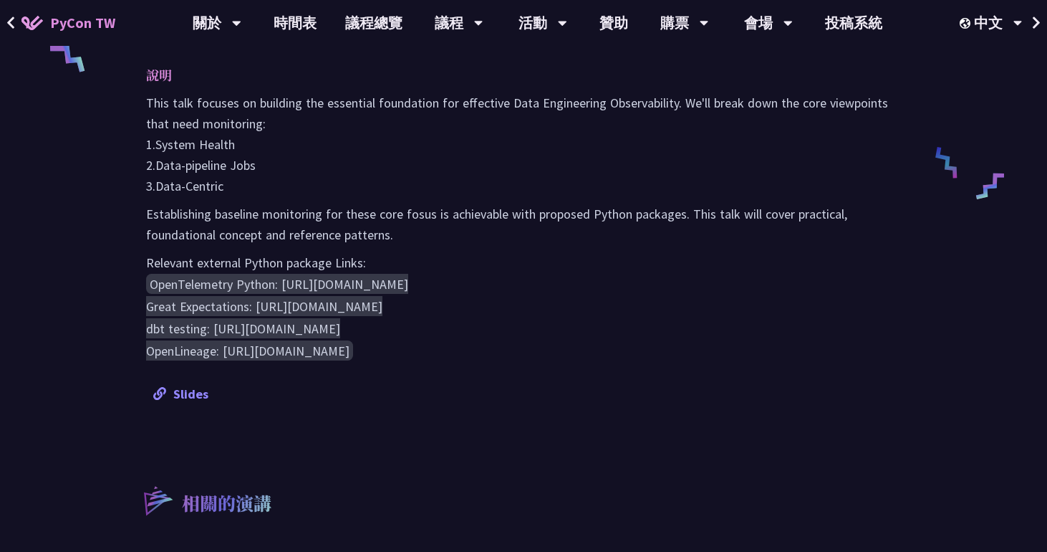
click at [188, 395] on link "Slides" at bounding box center [180, 393] width 55 height 16
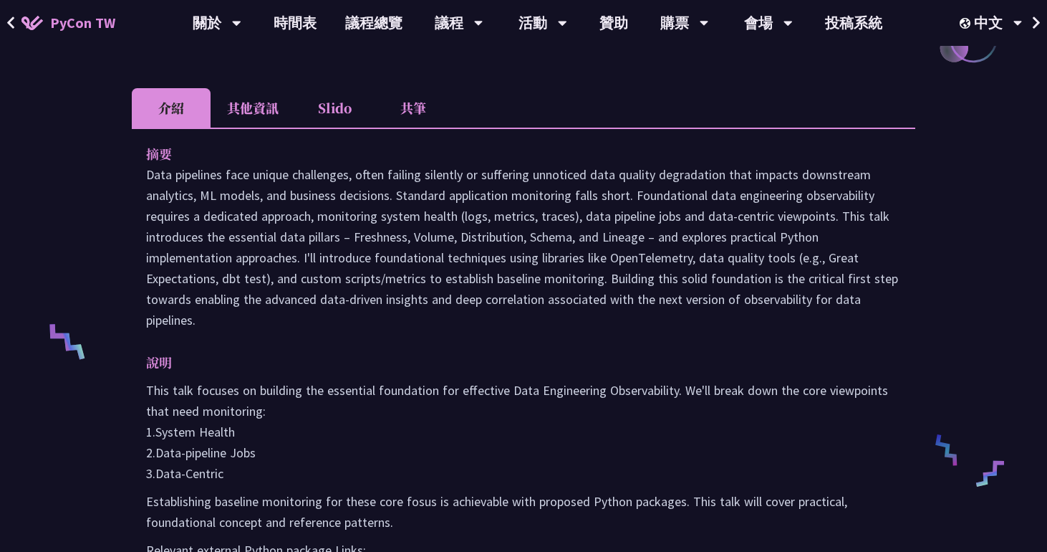
scroll to position [0, 0]
